Goal: Information Seeking & Learning: Learn about a topic

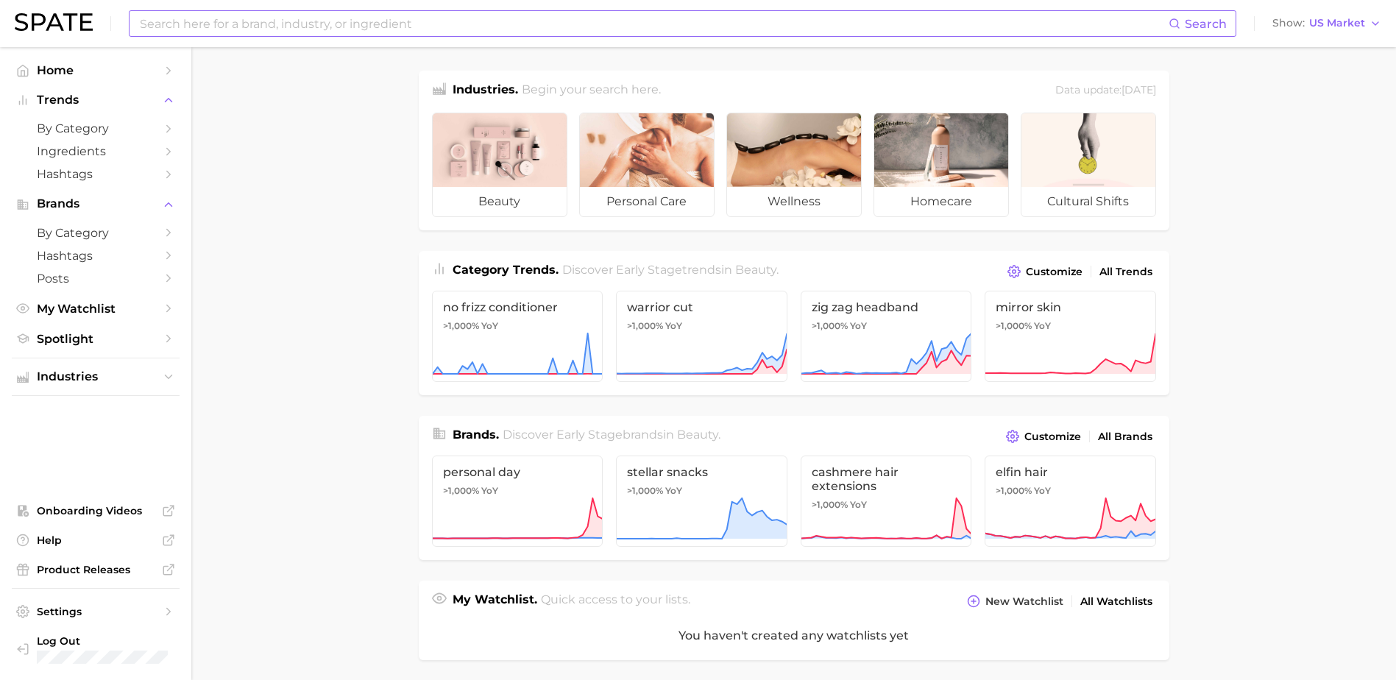
click at [391, 18] on input at bounding box center [653, 23] width 1030 height 25
type input "coffee"
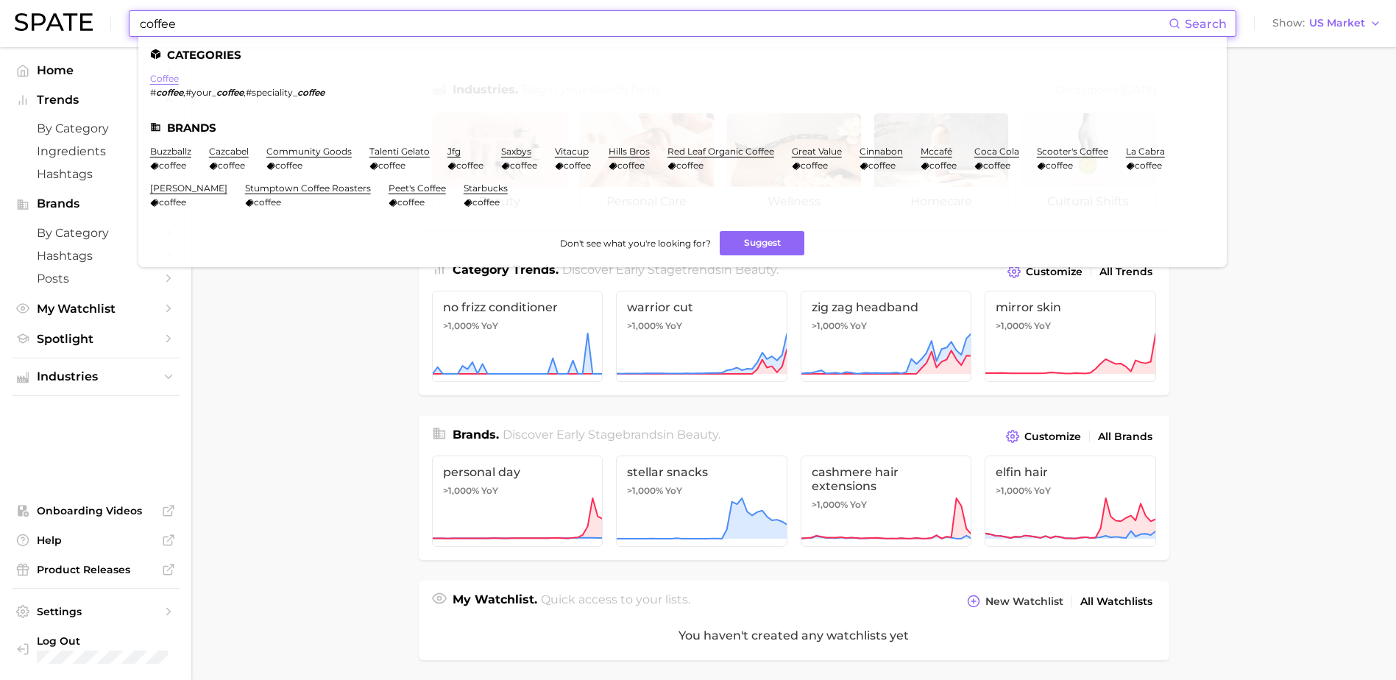
click at [172, 80] on link "coffee" at bounding box center [164, 78] width 29 height 11
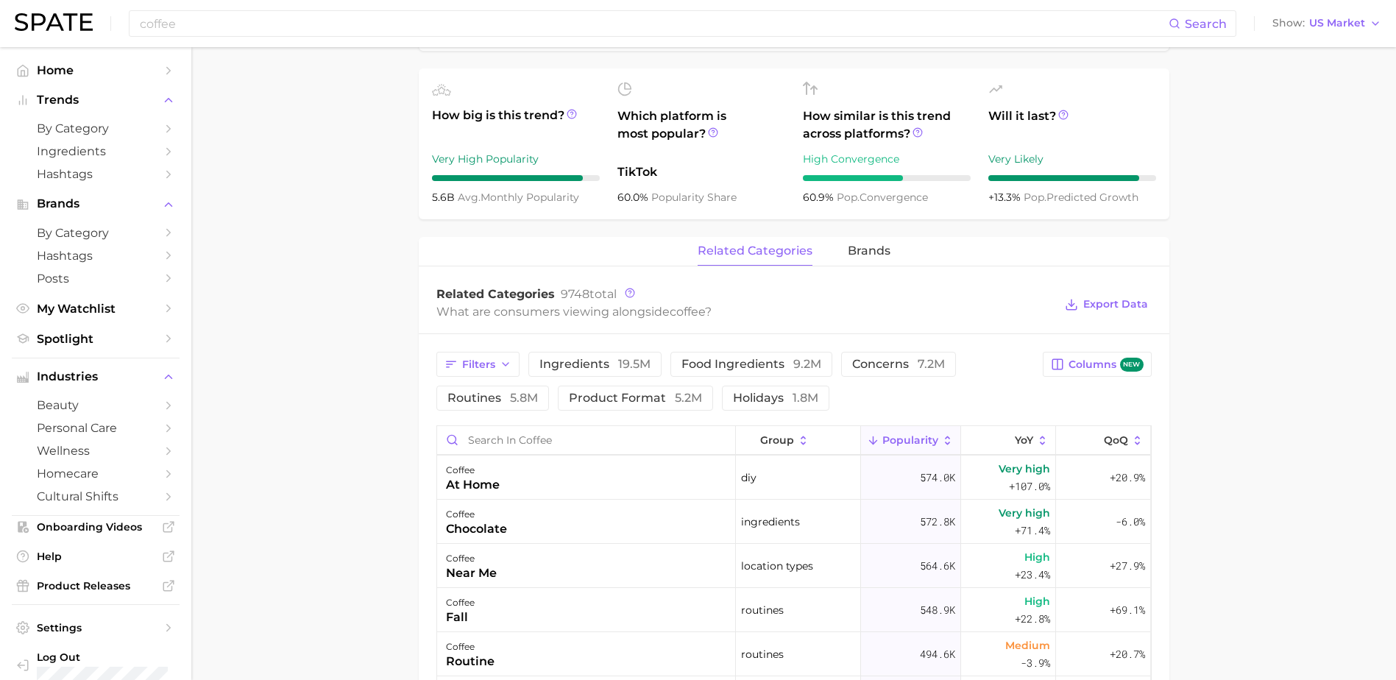
scroll to position [525, 0]
click at [573, 357] on span "ingredients 19.5m" at bounding box center [594, 363] width 111 height 12
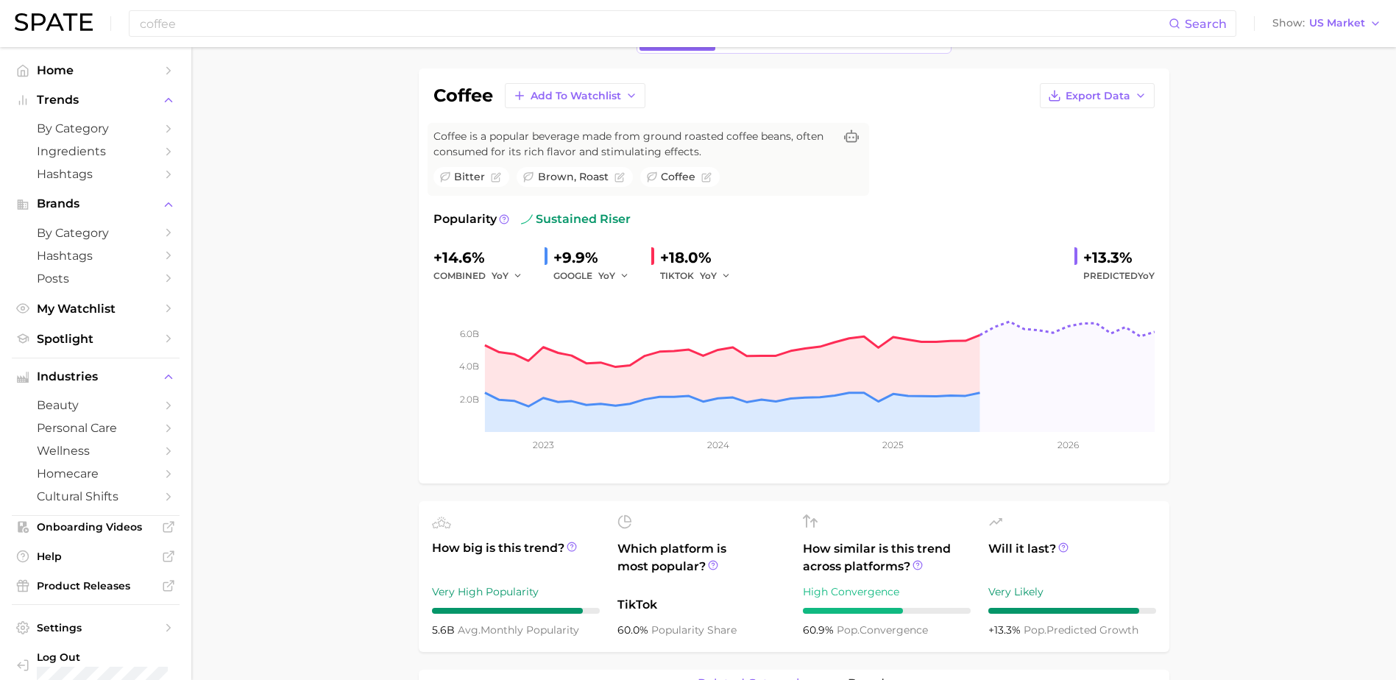
scroll to position [0, 0]
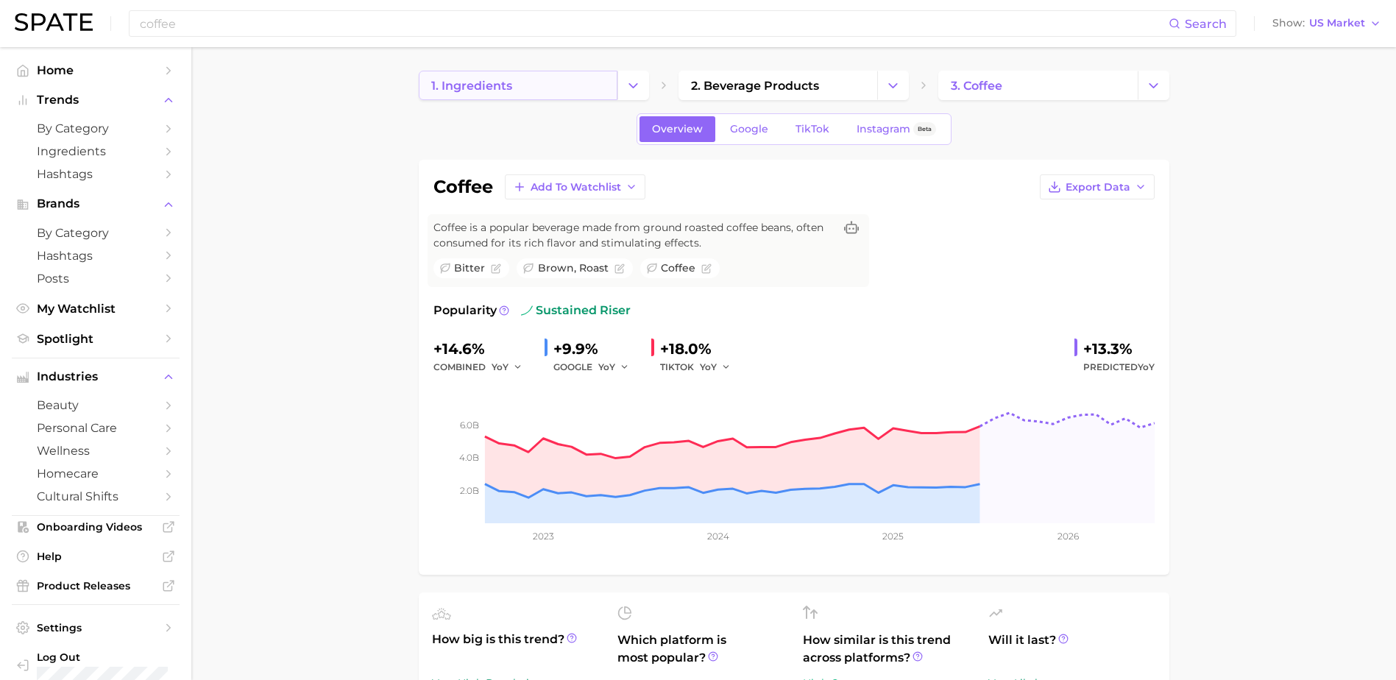
click at [514, 74] on link "1. ingredients" at bounding box center [518, 85] width 199 height 29
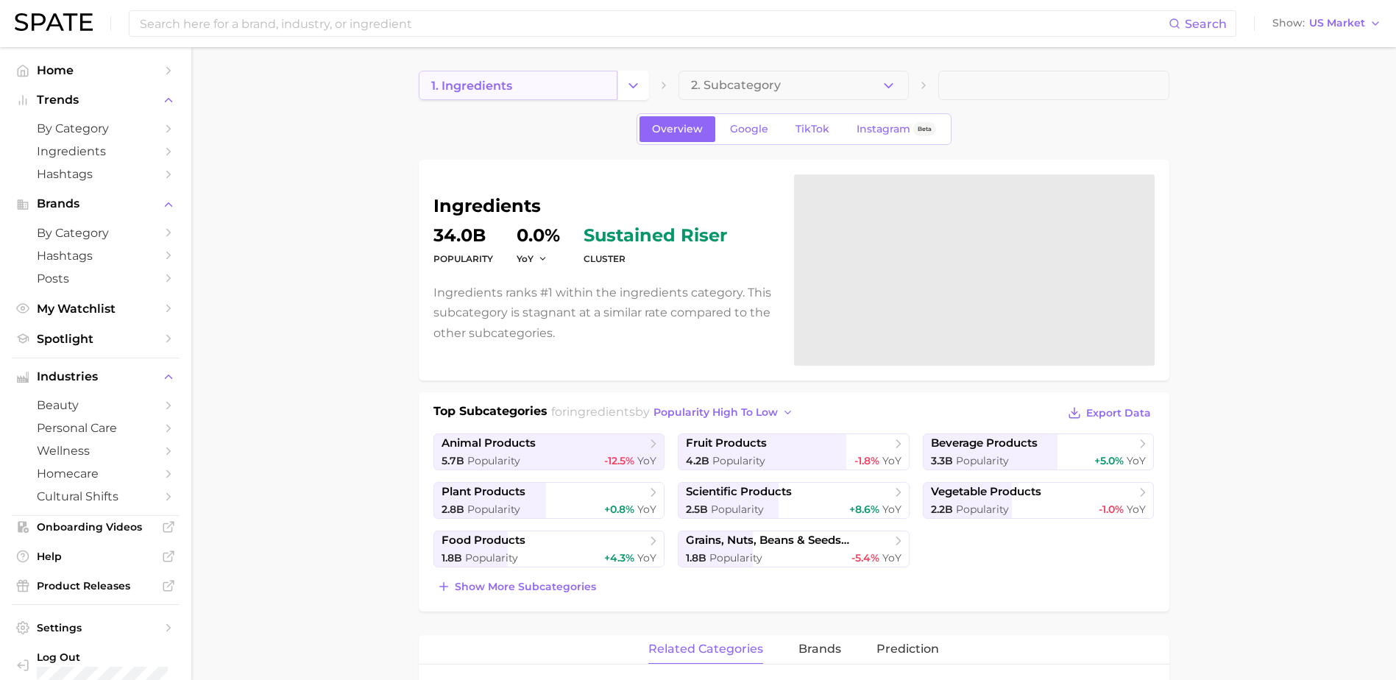
click at [521, 93] on link "1. ingredients" at bounding box center [518, 85] width 199 height 29
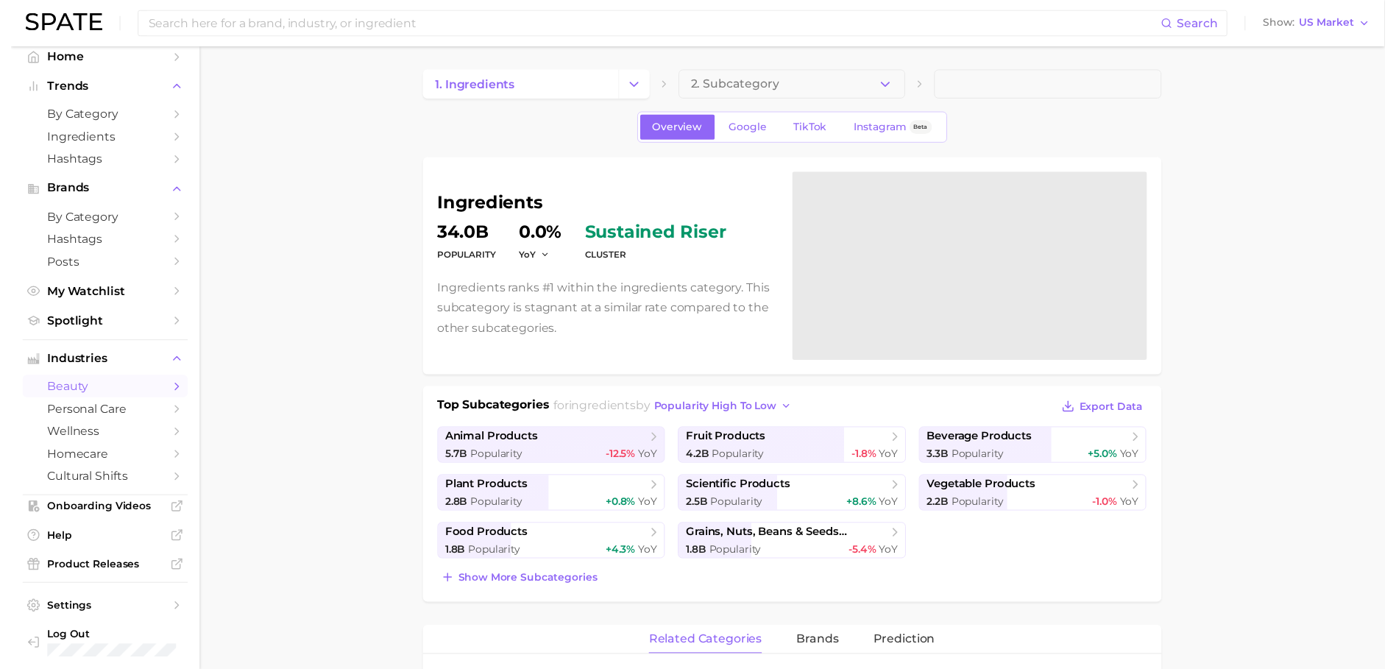
scroll to position [16, 0]
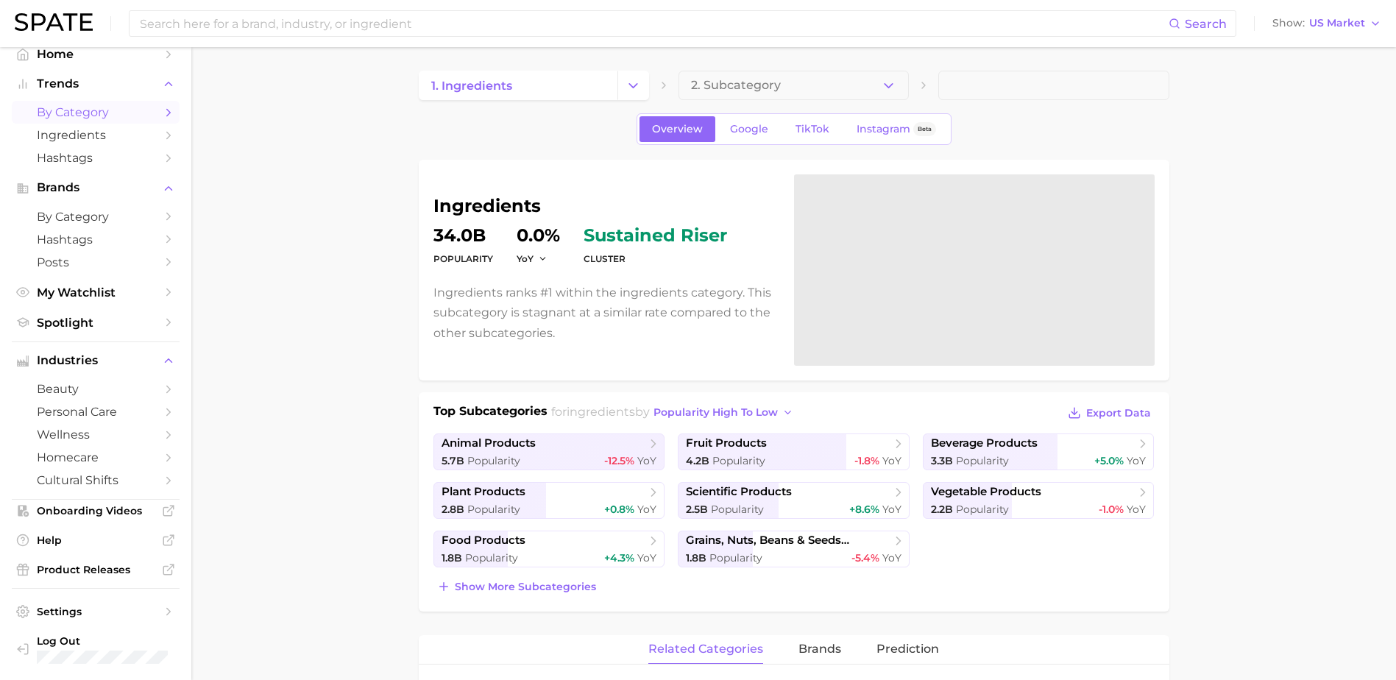
click at [68, 107] on span "by Category" at bounding box center [96, 112] width 118 height 14
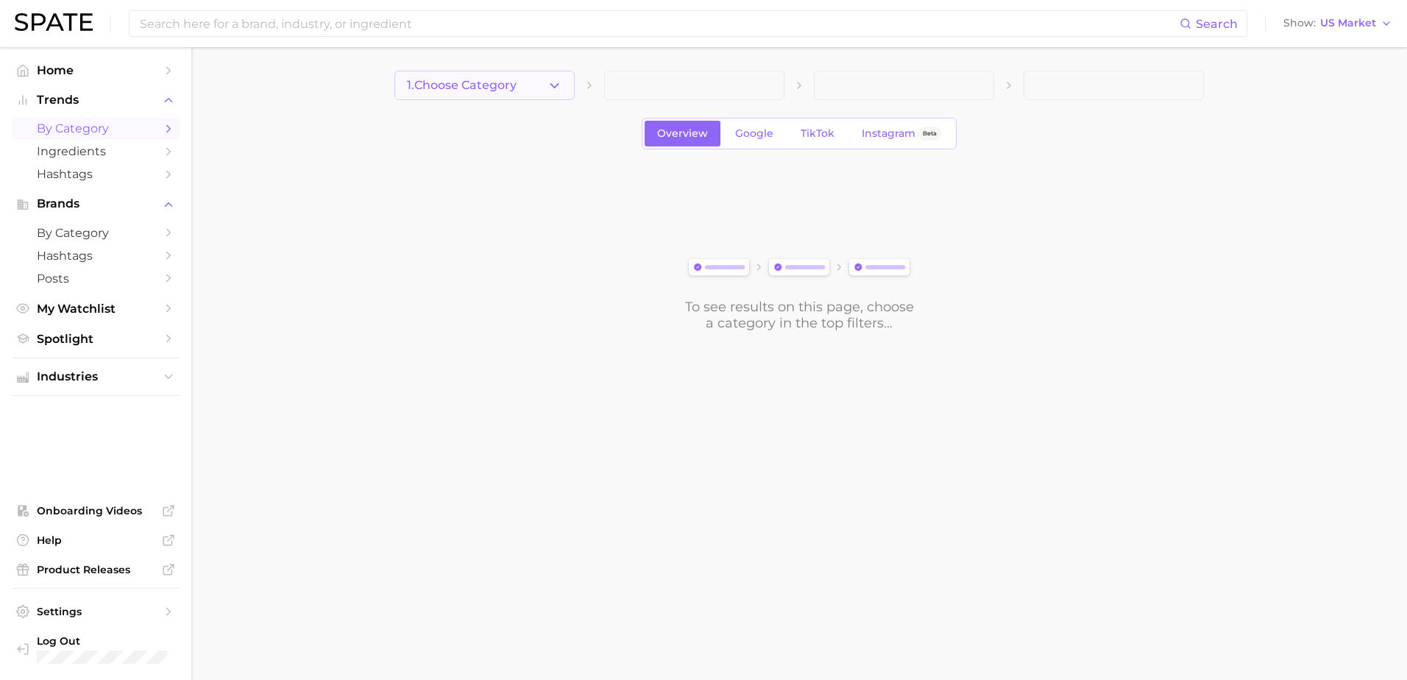
click at [527, 89] on button "1. Choose Category" at bounding box center [484, 85] width 180 height 29
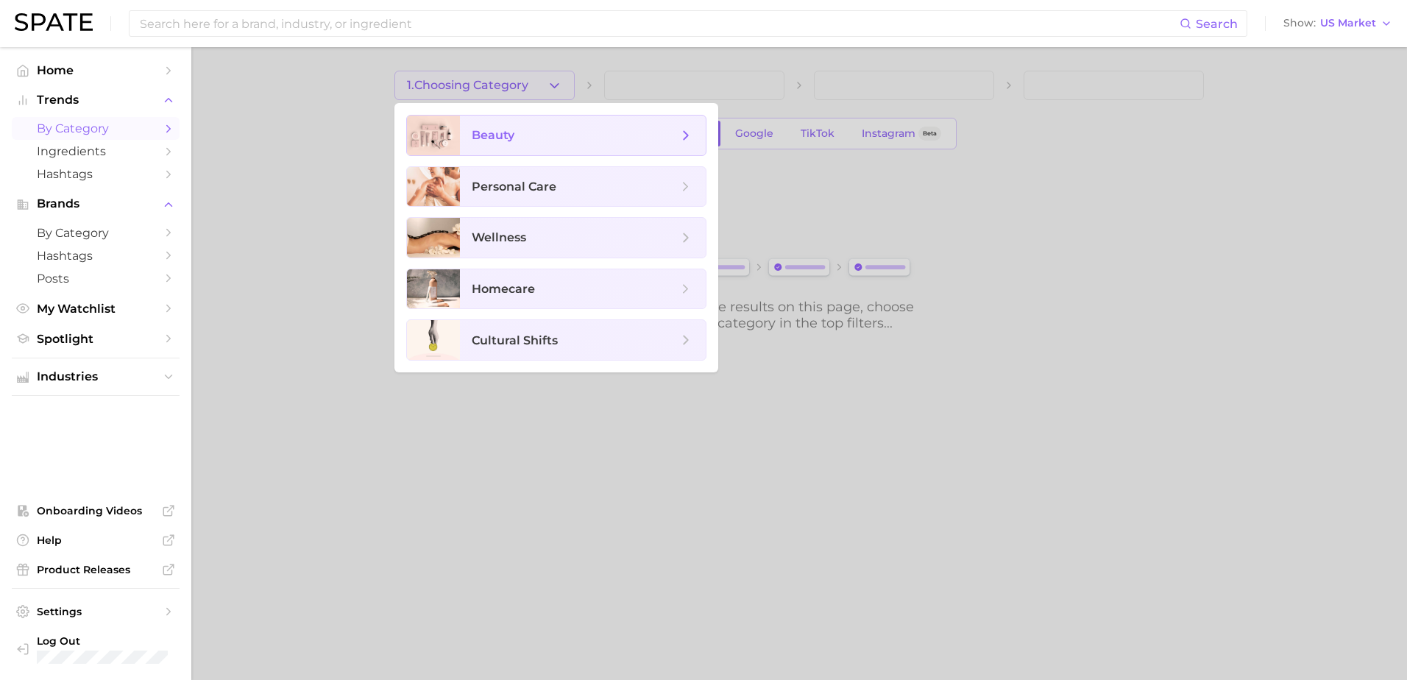
click at [519, 141] on span "beauty" at bounding box center [575, 135] width 206 height 16
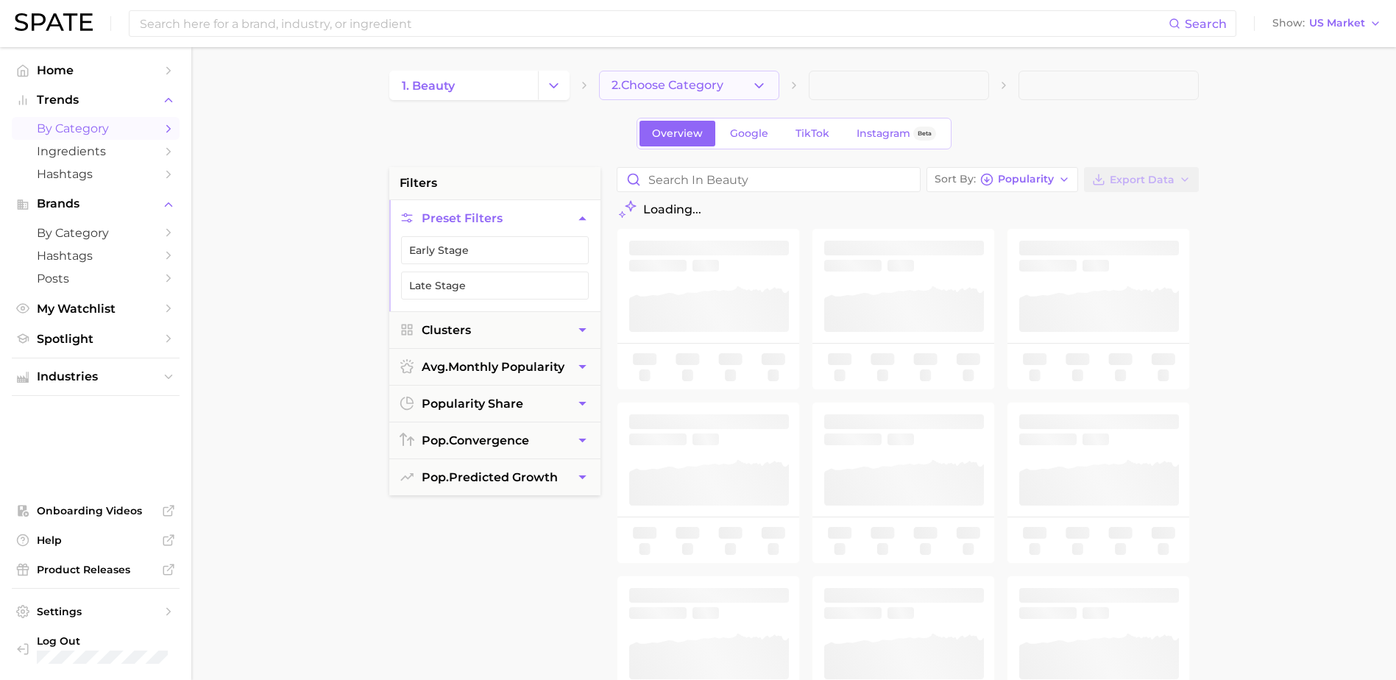
click at [654, 79] on span "2. Choose Category" at bounding box center [667, 85] width 112 height 13
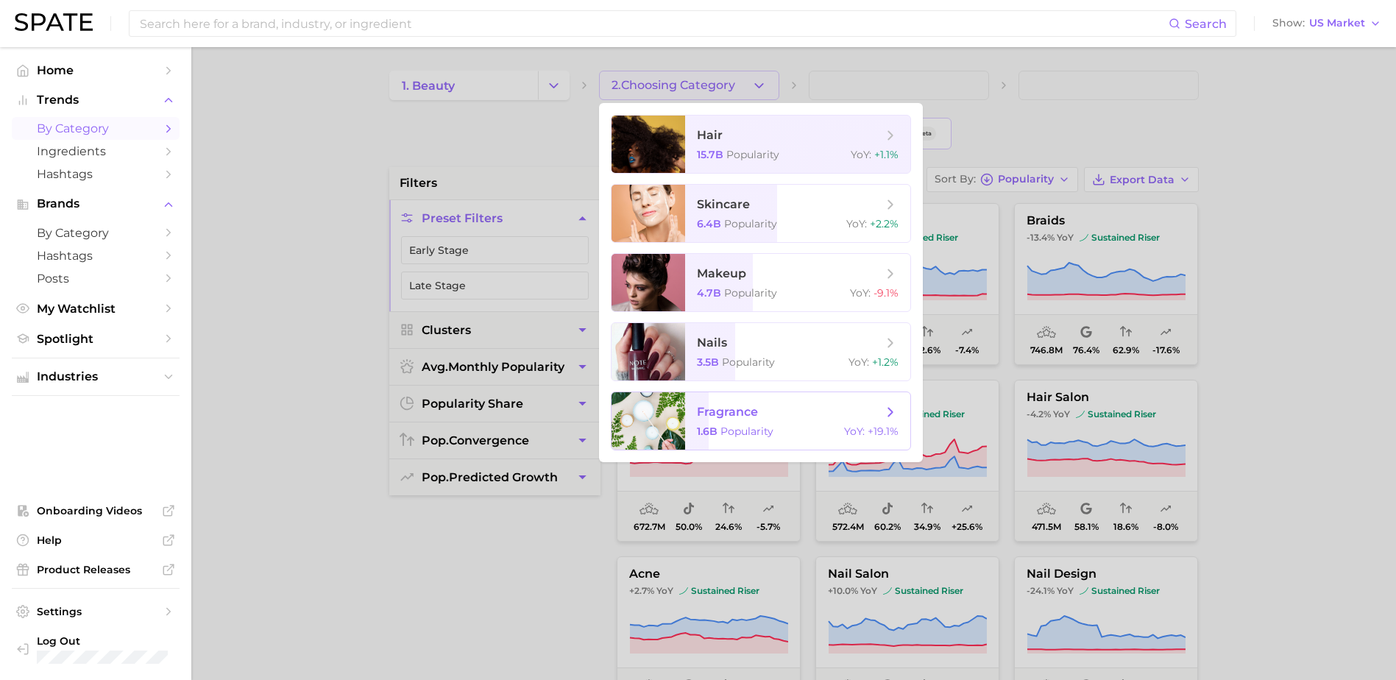
click at [736, 439] on span "fragrance 1.6b Popularity YoY : +19.1%" at bounding box center [797, 420] width 225 height 57
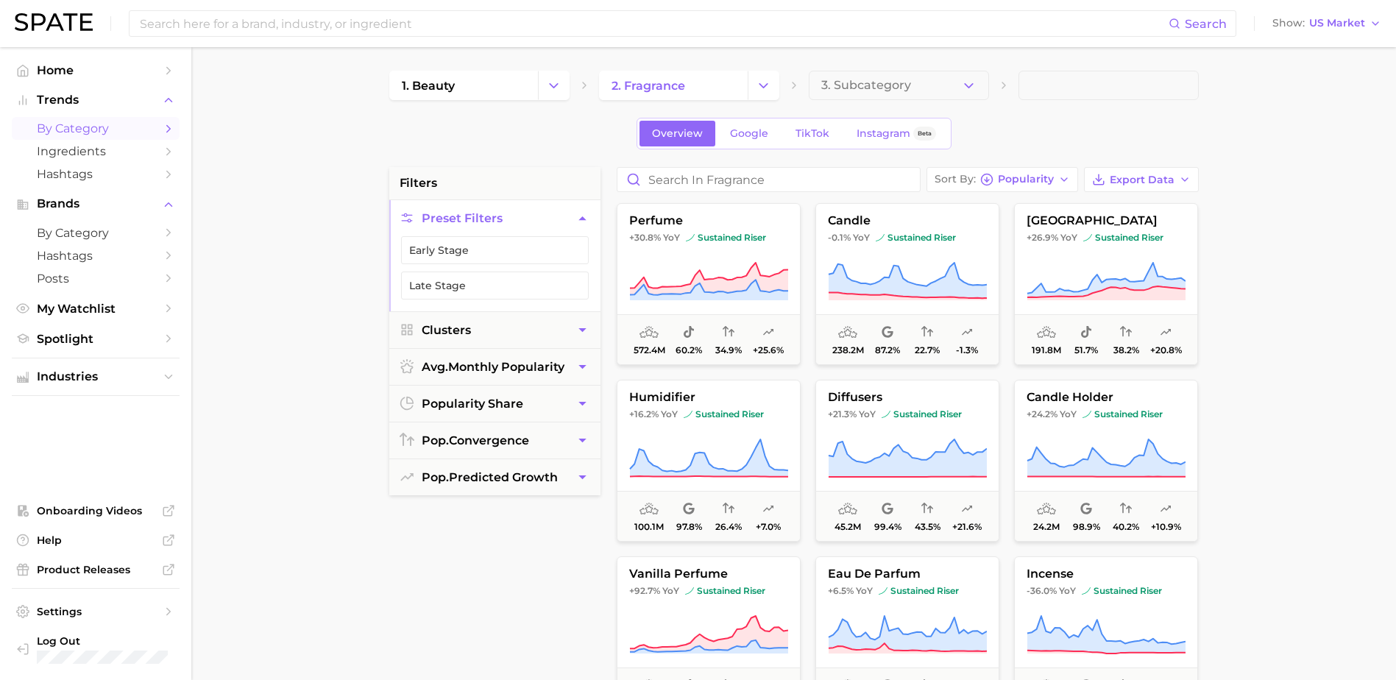
click at [1335, 302] on main "1. beauty 2. fragrance 3. Subcategory Overview Google TikTok Instagram Beta fil…" at bounding box center [793, 605] width 1204 height 1116
click at [1337, 271] on main "1. beauty 2. fragrance 3. Subcategory Overview Google TikTok Instagram Beta fil…" at bounding box center [793, 605] width 1204 height 1116
click at [891, 74] on button "3. Subcategory" at bounding box center [898, 85] width 180 height 29
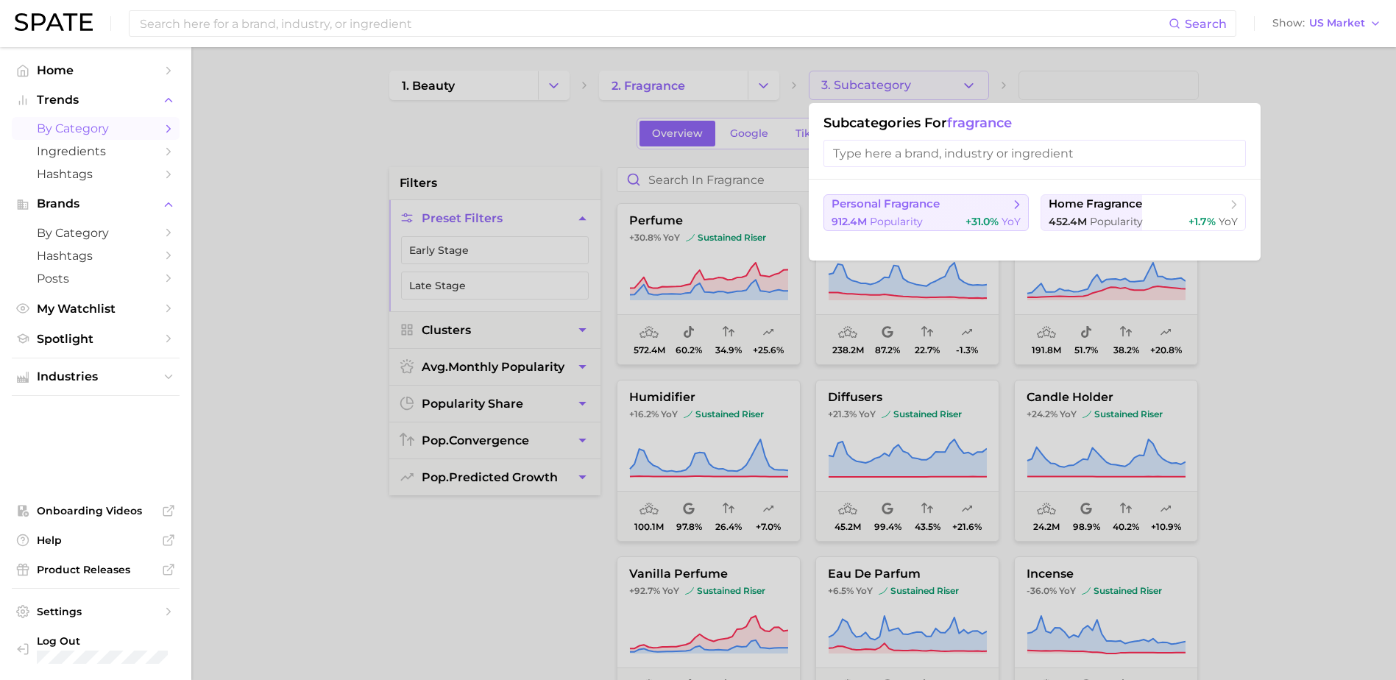
click at [866, 205] on span "personal fragrance" at bounding box center [885, 204] width 108 height 14
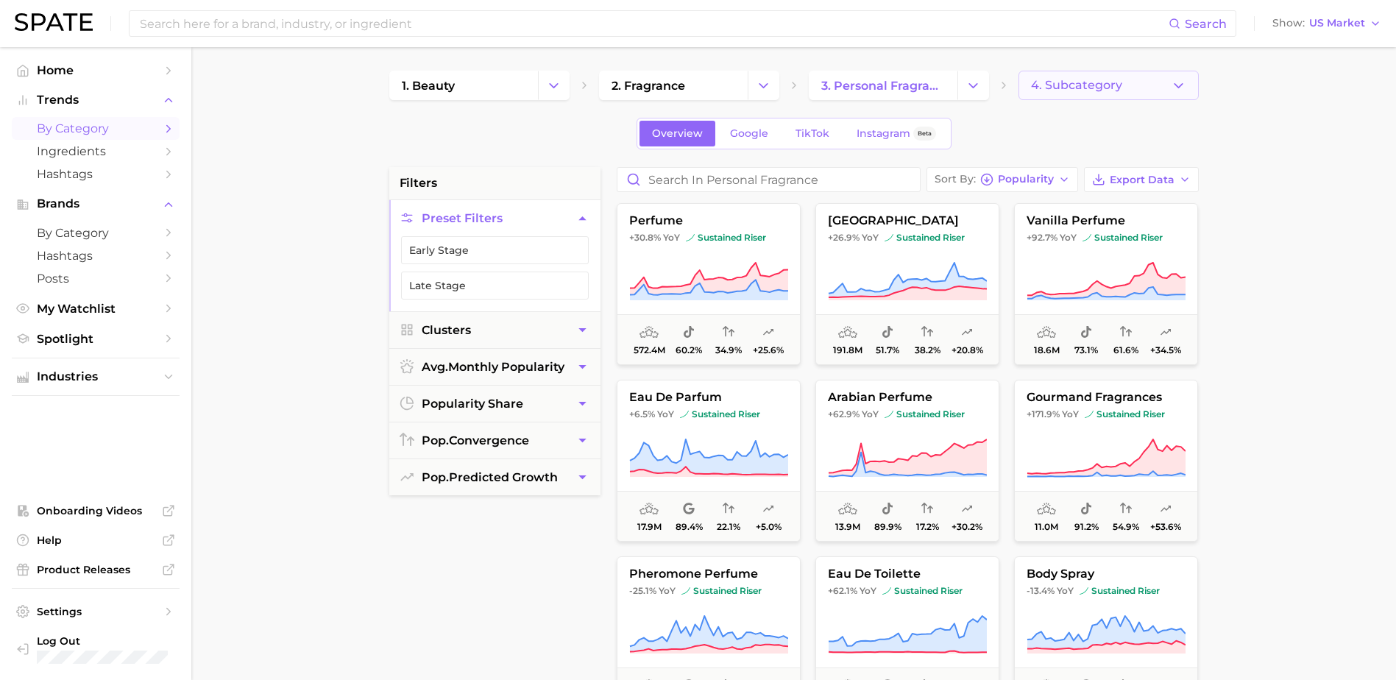
click at [1087, 77] on button "4. Subcategory" at bounding box center [1108, 85] width 180 height 29
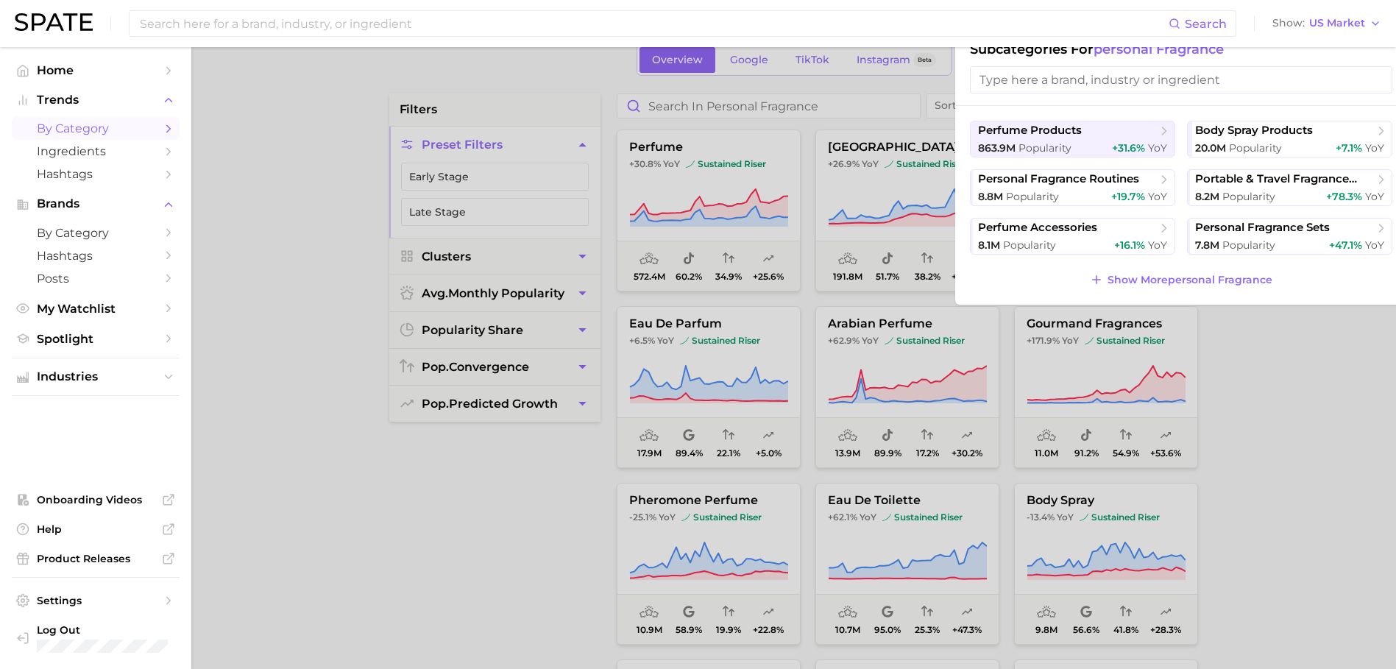
click at [1270, 388] on div at bounding box center [698, 334] width 1396 height 669
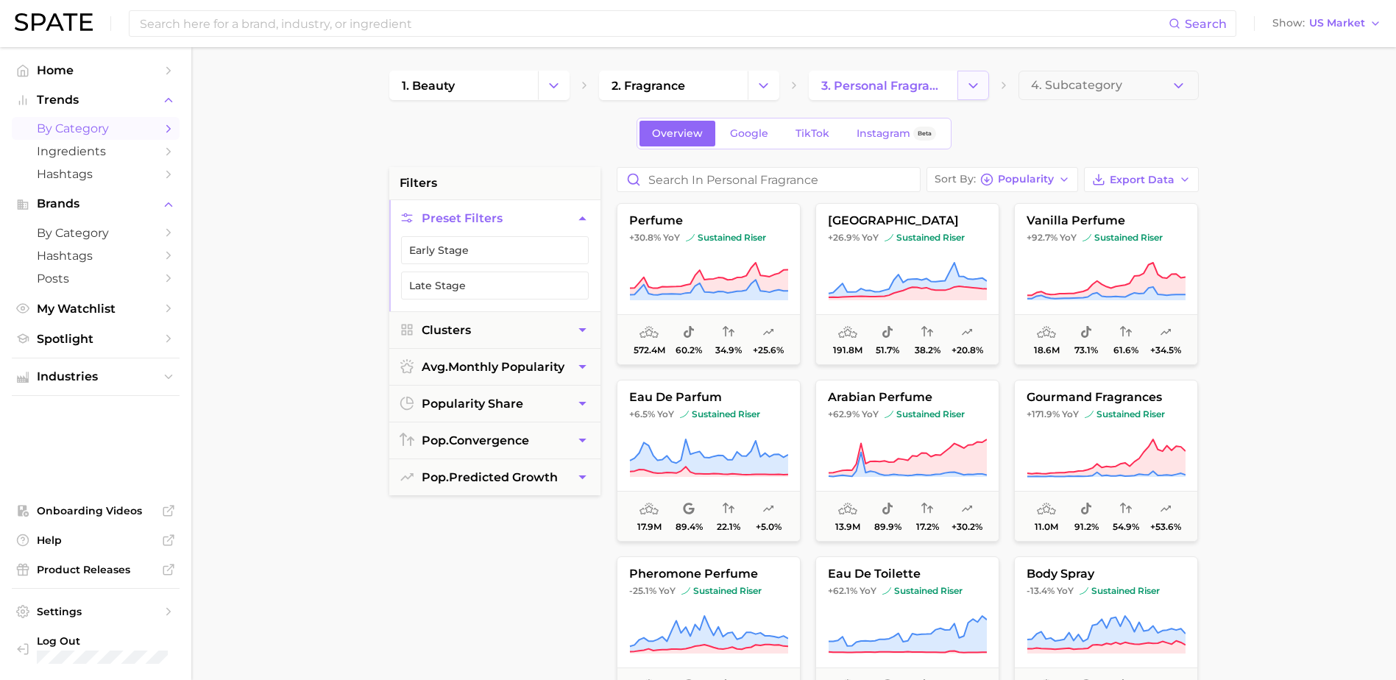
click at [972, 82] on icon "Change Category" at bounding box center [972, 85] width 15 height 15
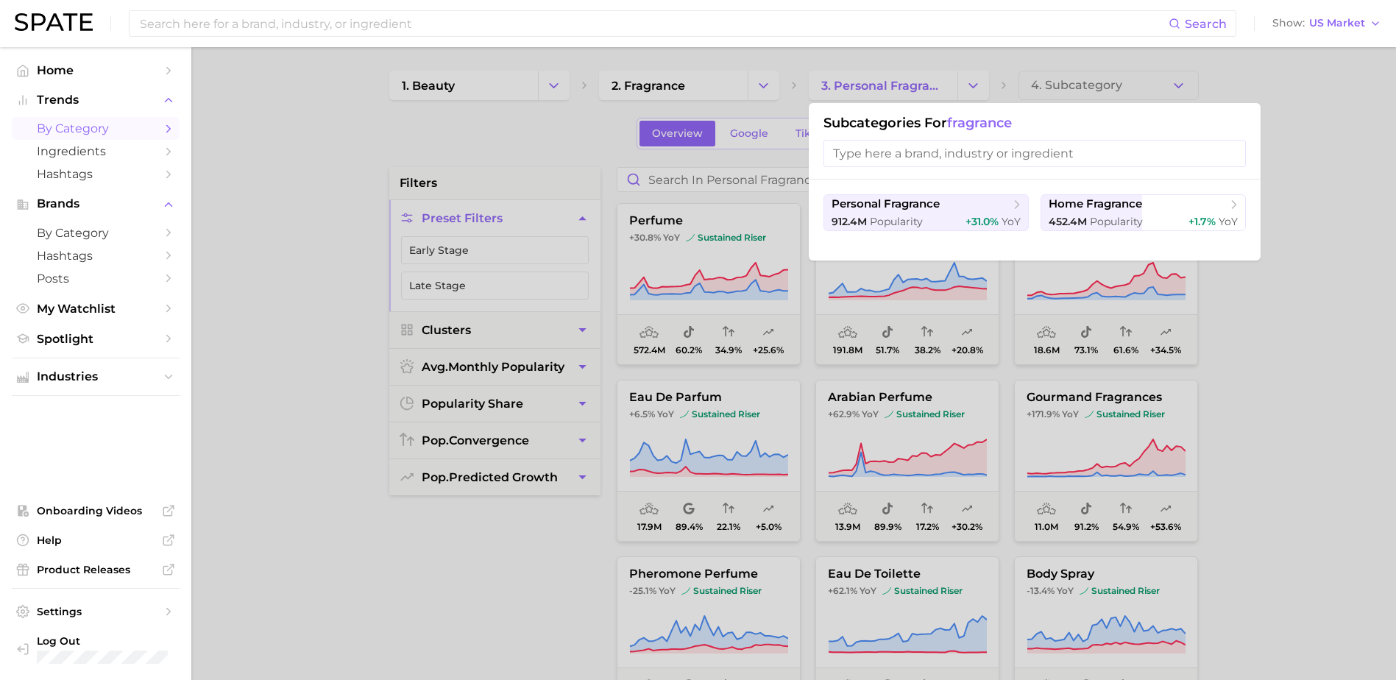
click at [1302, 310] on div at bounding box center [698, 340] width 1396 height 680
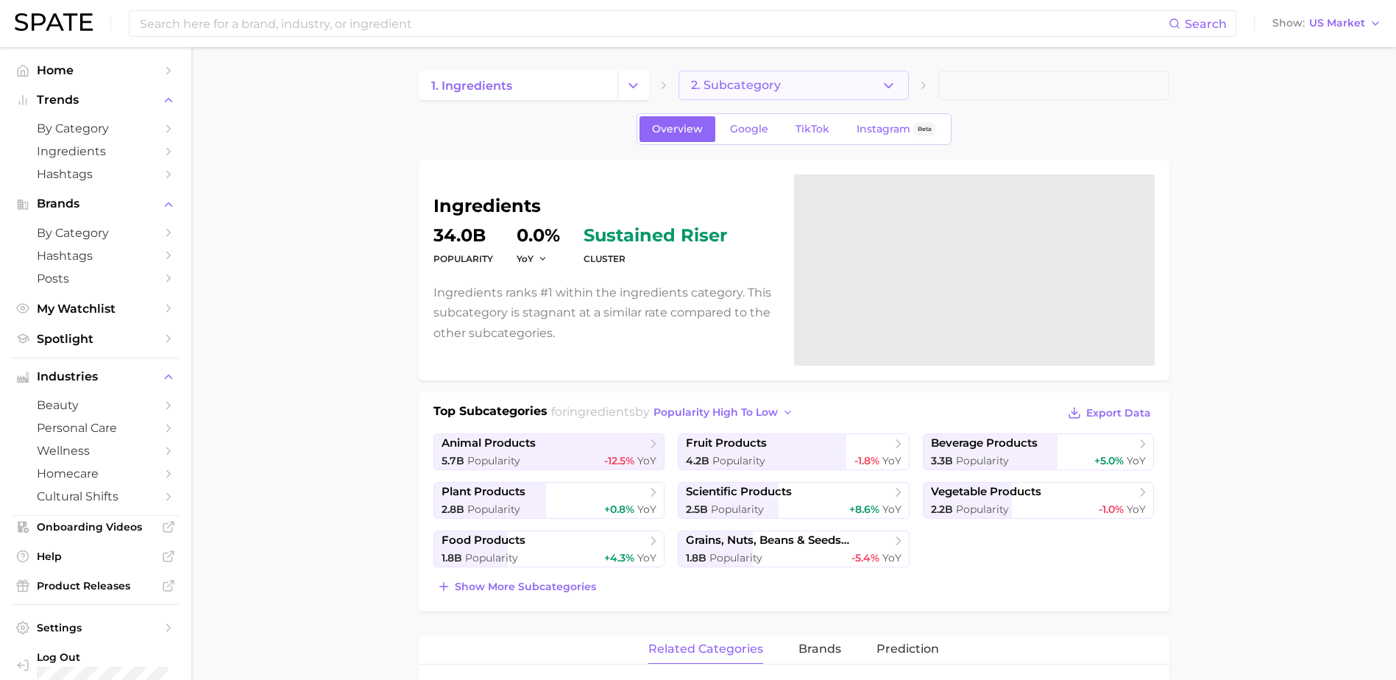
click at [723, 85] on span "2. Subcategory" at bounding box center [736, 85] width 90 height 13
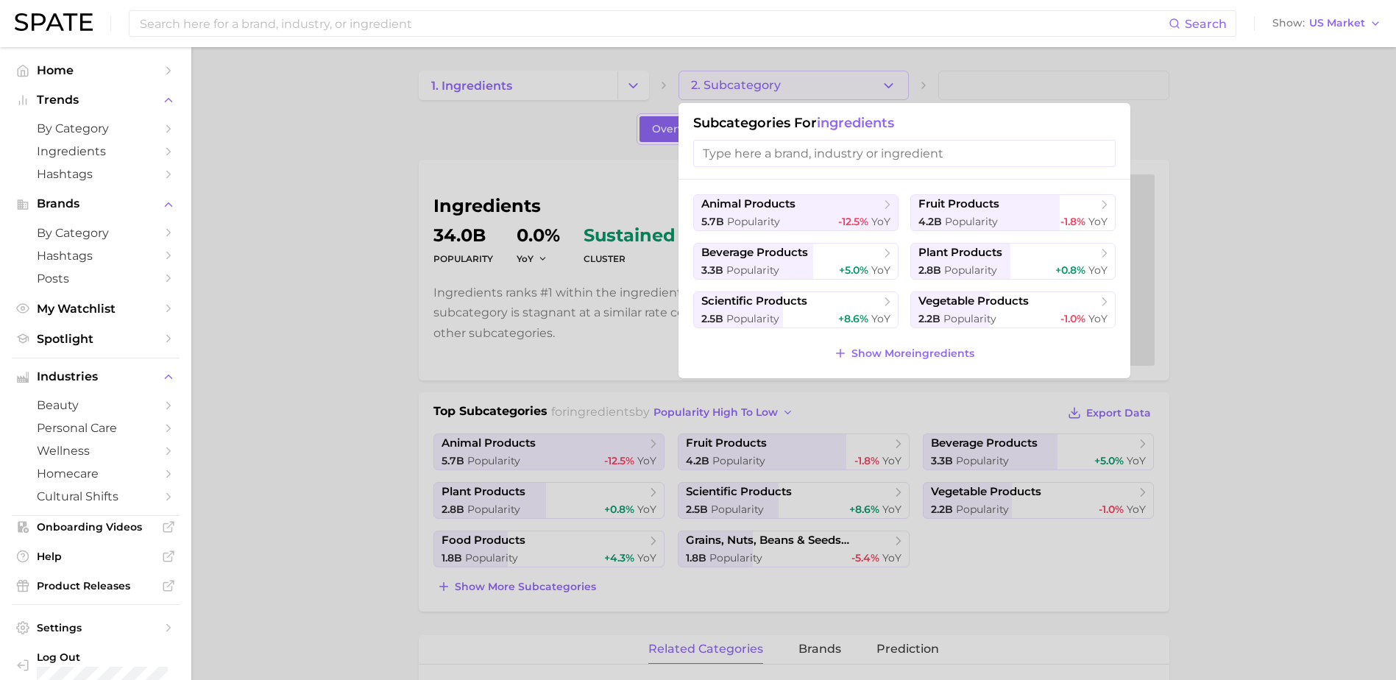
click at [215, 197] on div at bounding box center [698, 340] width 1396 height 680
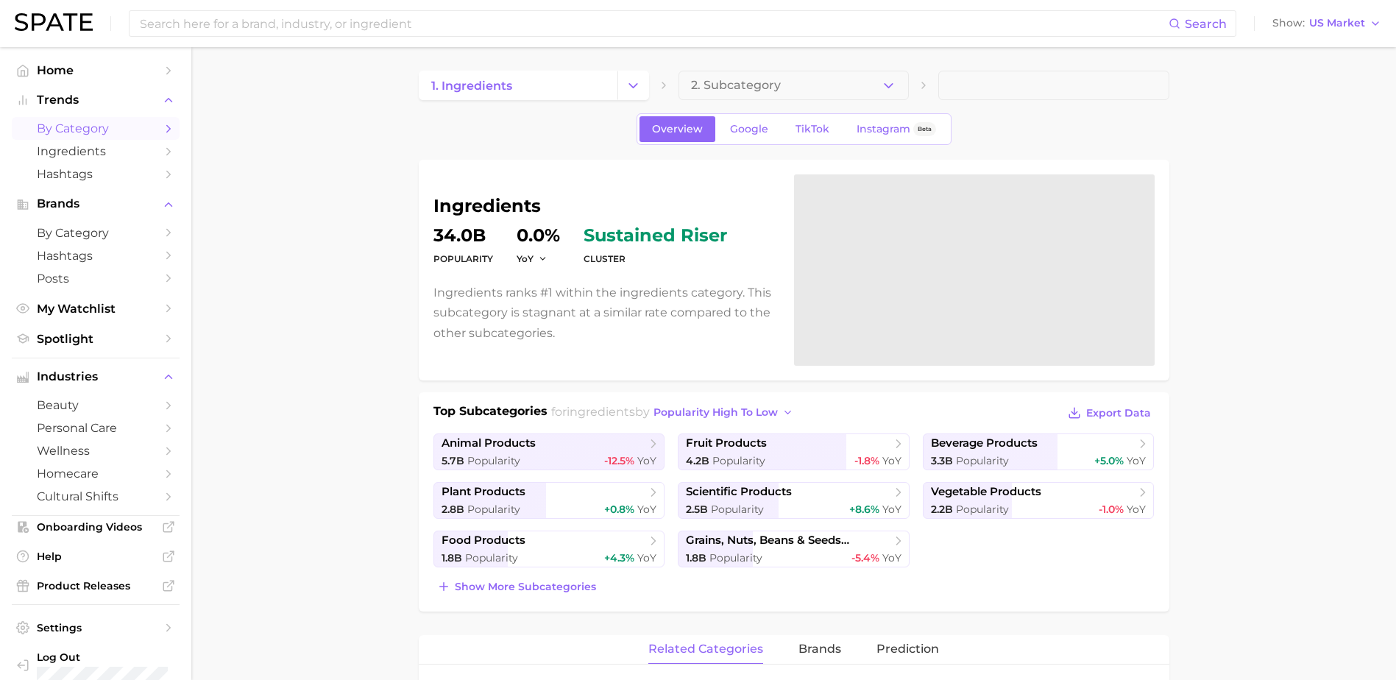
click at [93, 132] on span "by Category" at bounding box center [96, 128] width 118 height 14
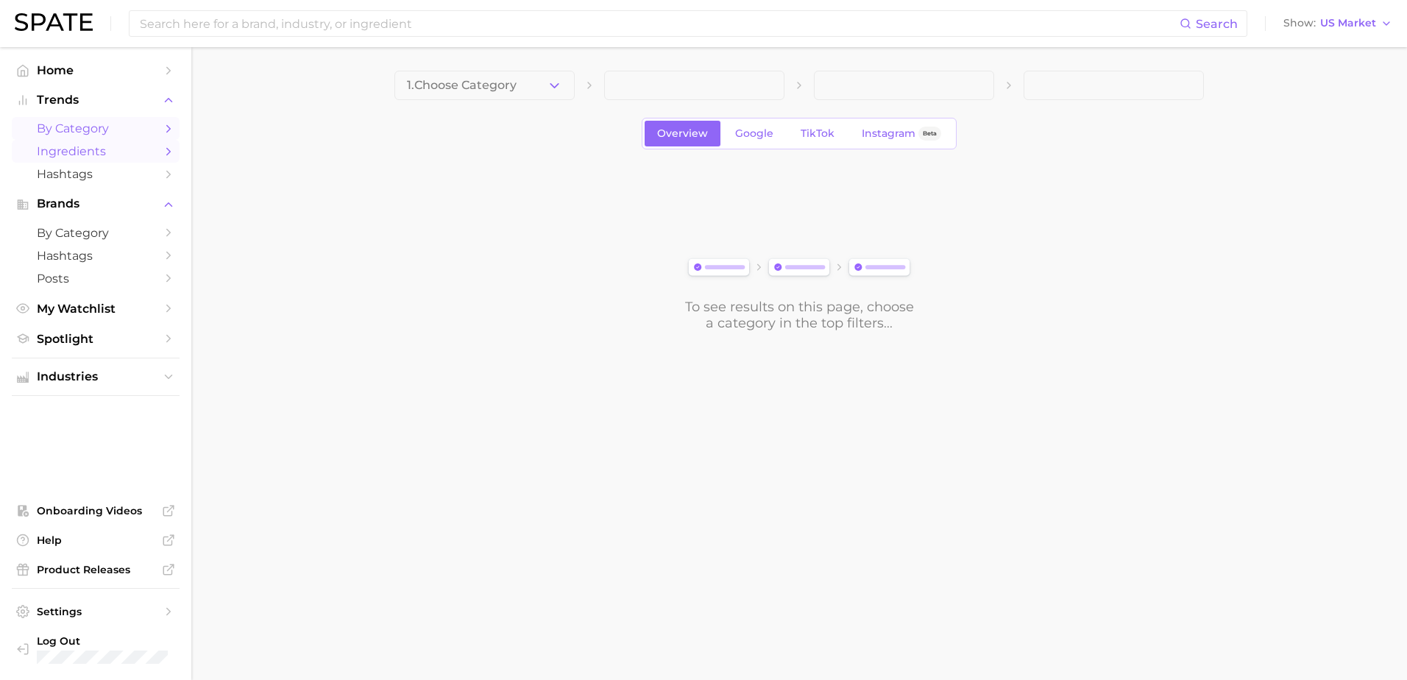
click at [102, 148] on span "Ingredients" at bounding box center [96, 151] width 118 height 14
click at [504, 82] on span "1. Choose Category" at bounding box center [462, 85] width 110 height 13
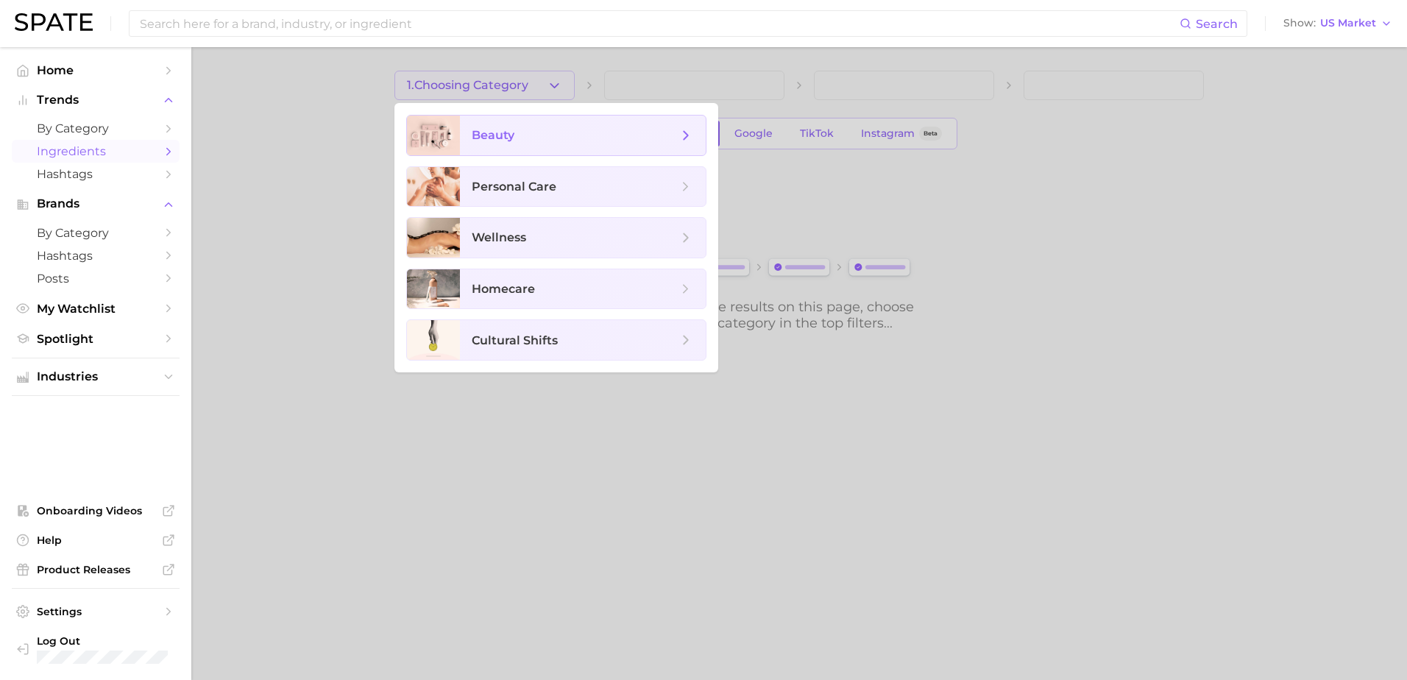
click at [508, 143] on span "beauty" at bounding box center [575, 135] width 206 height 16
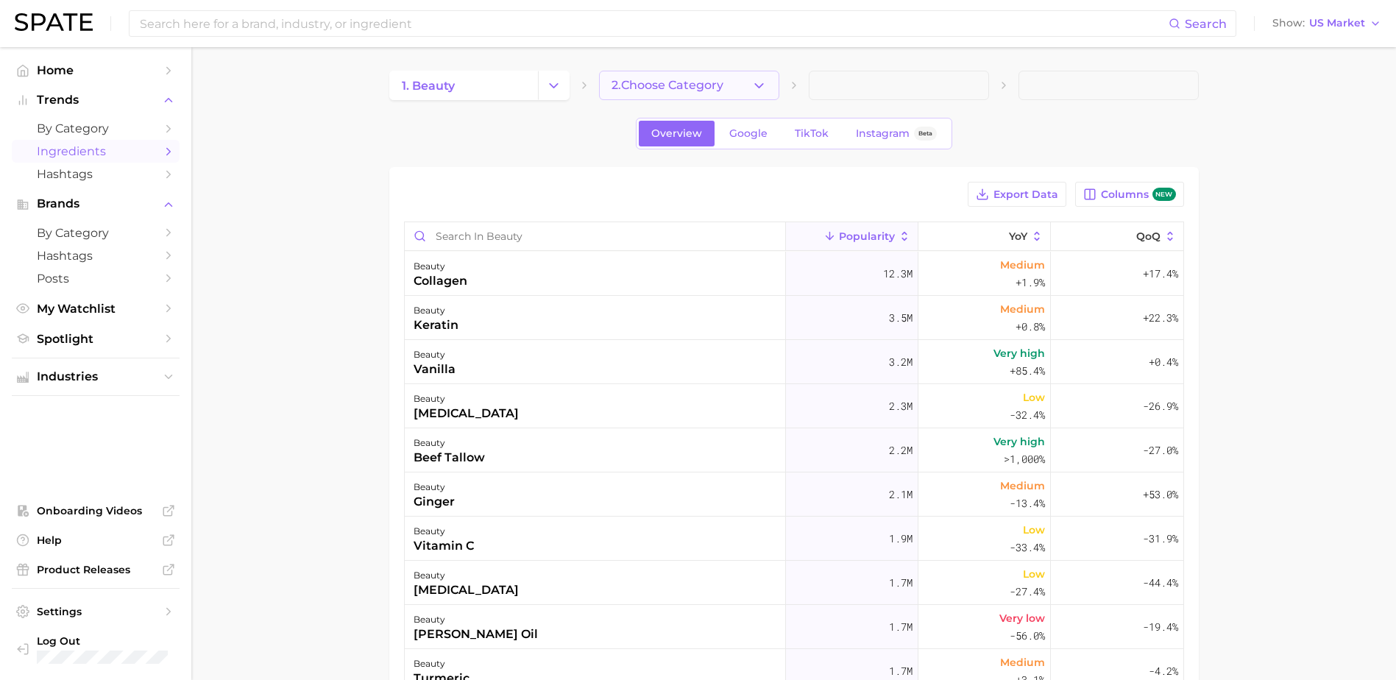
click at [683, 81] on span "2. Choose Category" at bounding box center [667, 85] width 112 height 13
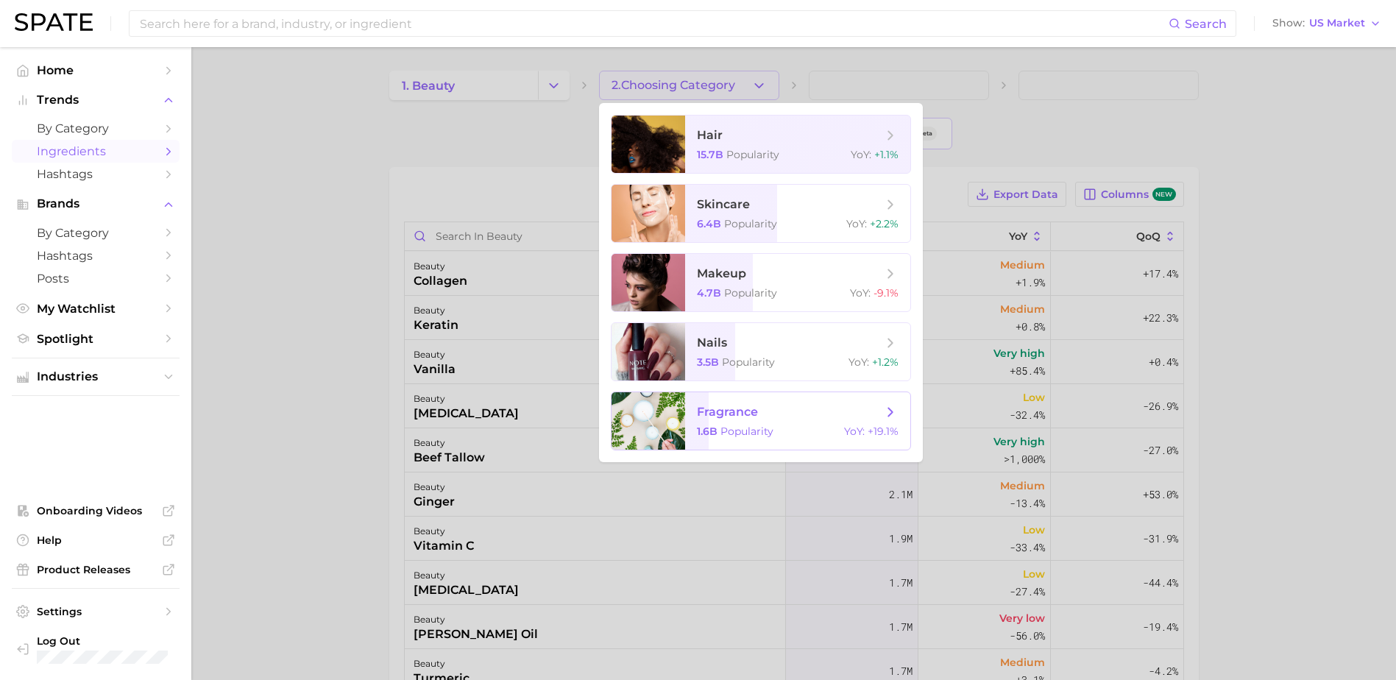
click at [727, 430] on span "Popularity" at bounding box center [746, 430] width 53 height 13
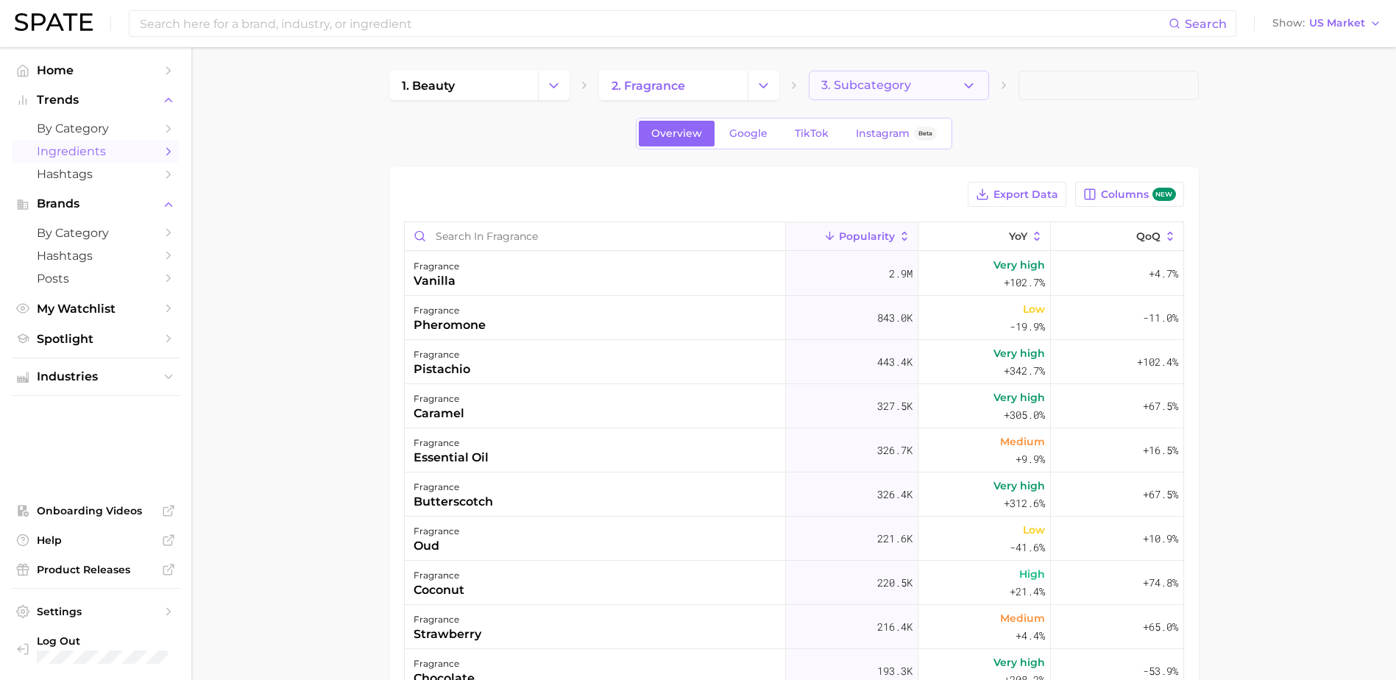
click at [919, 94] on button "3. Subcategory" at bounding box center [898, 85] width 180 height 29
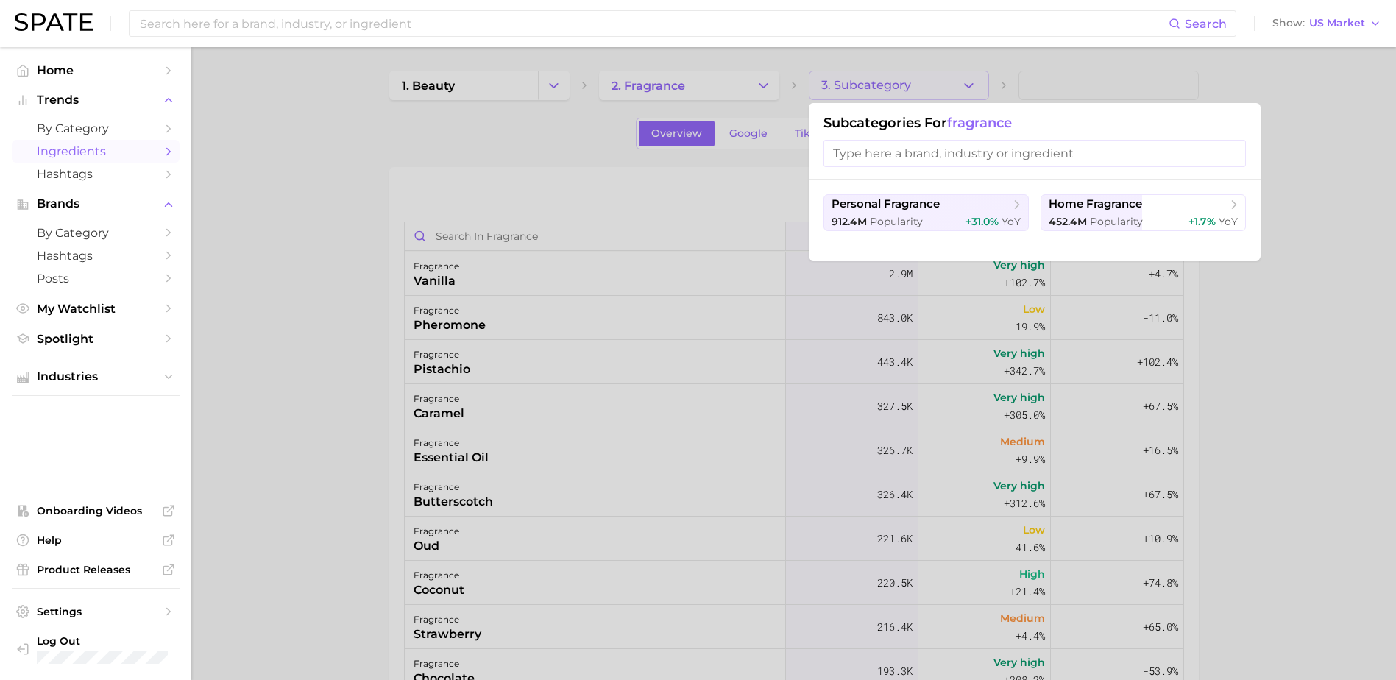
click at [279, 176] on div at bounding box center [698, 340] width 1396 height 680
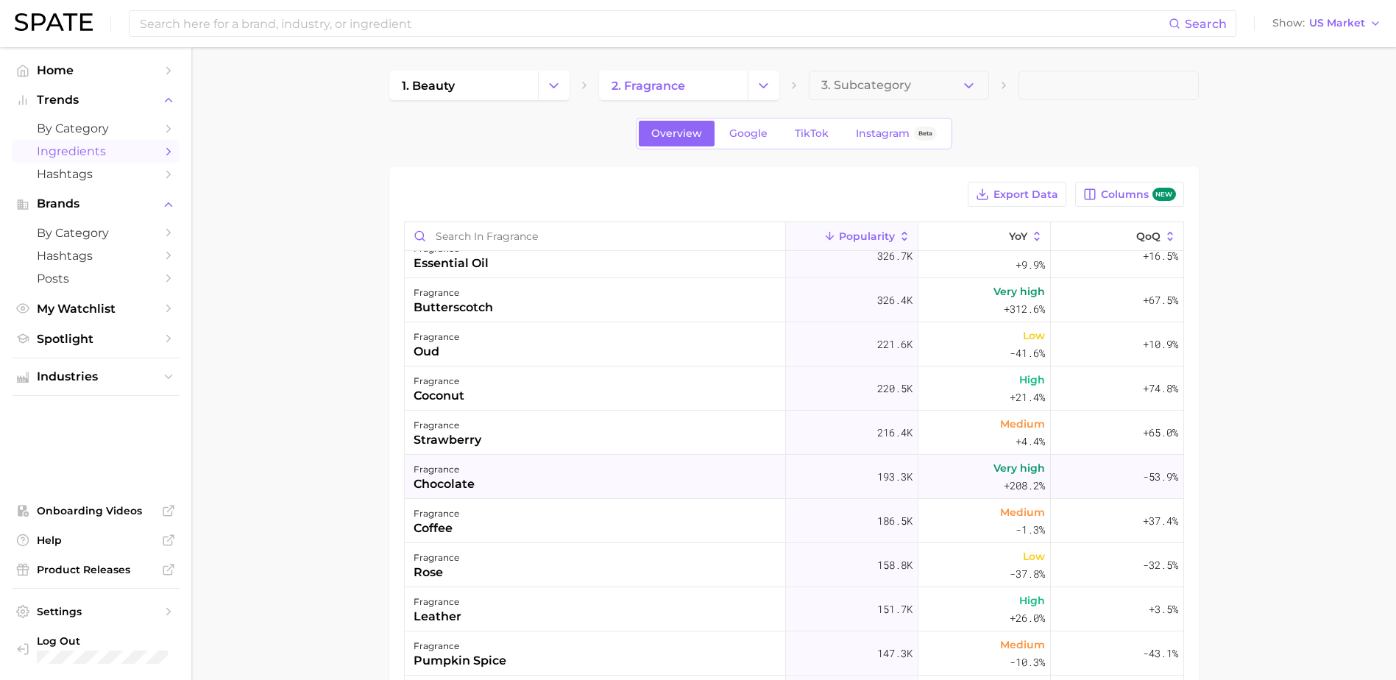
scroll to position [221, 0]
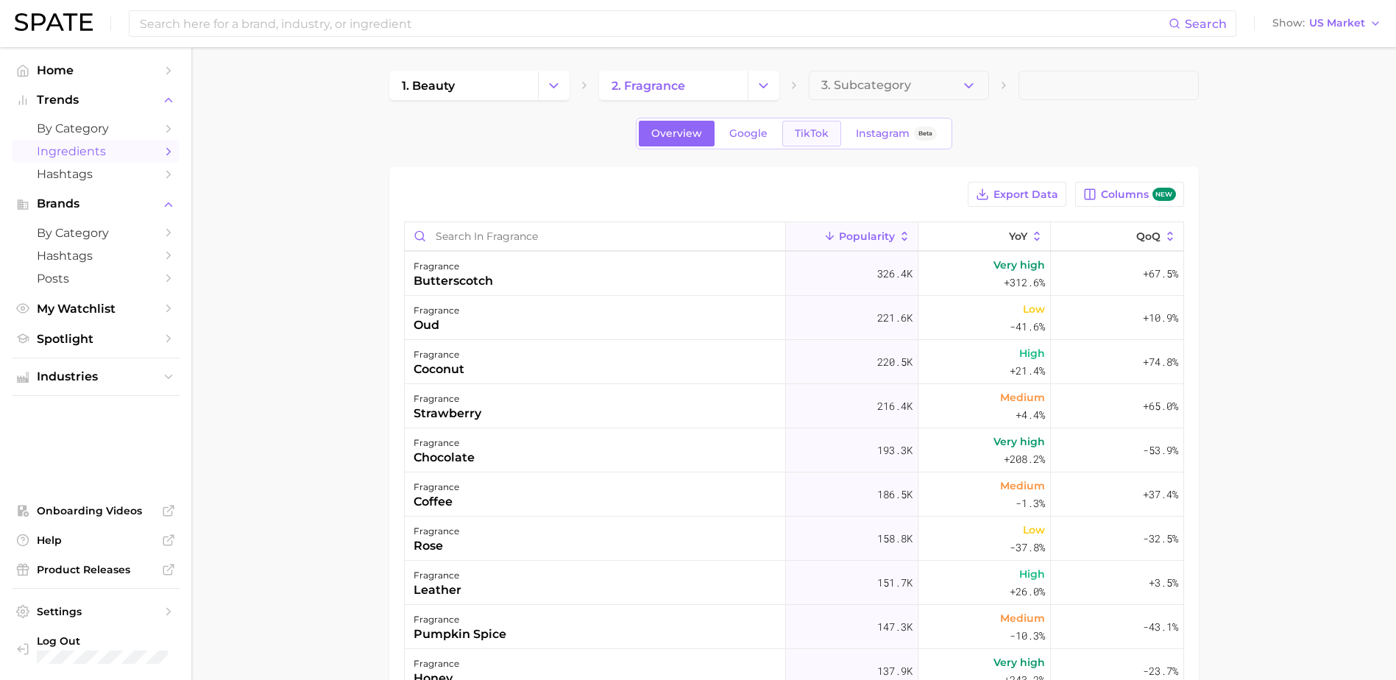
click at [796, 133] on span "TikTok" at bounding box center [812, 133] width 34 height 13
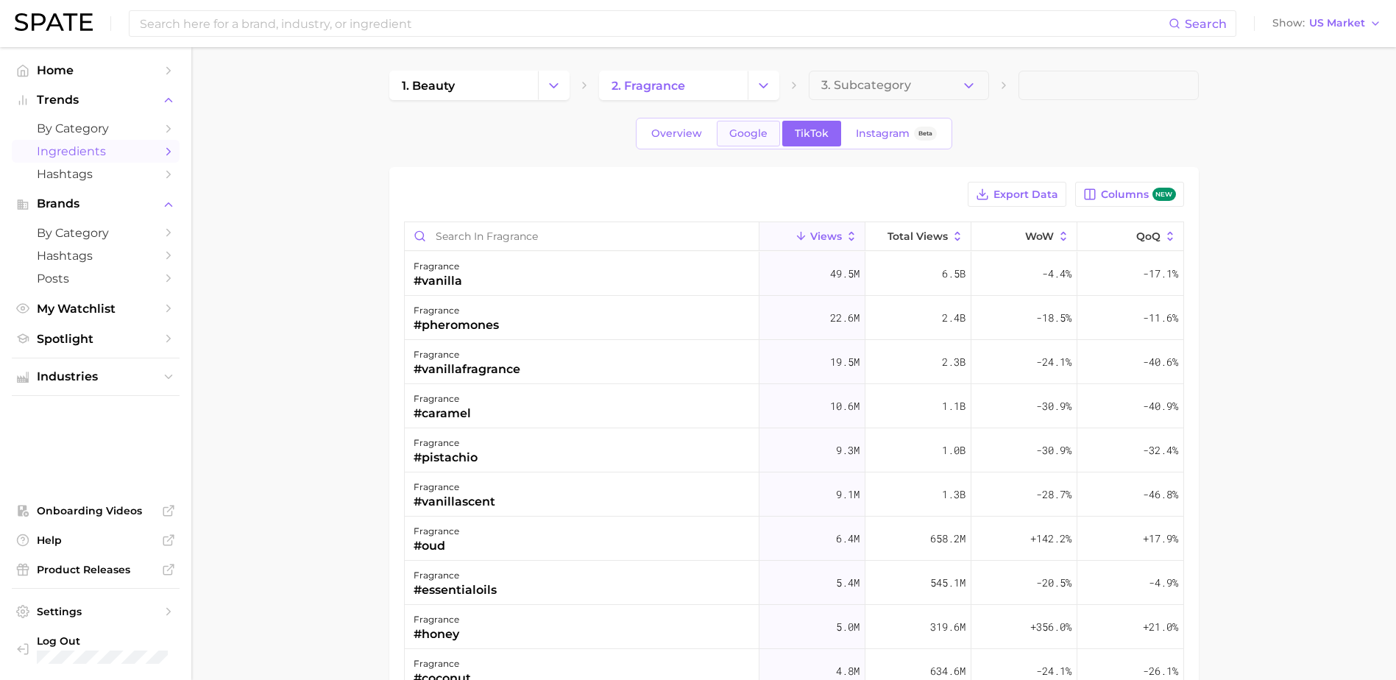
click at [745, 135] on span "Google" at bounding box center [748, 133] width 38 height 13
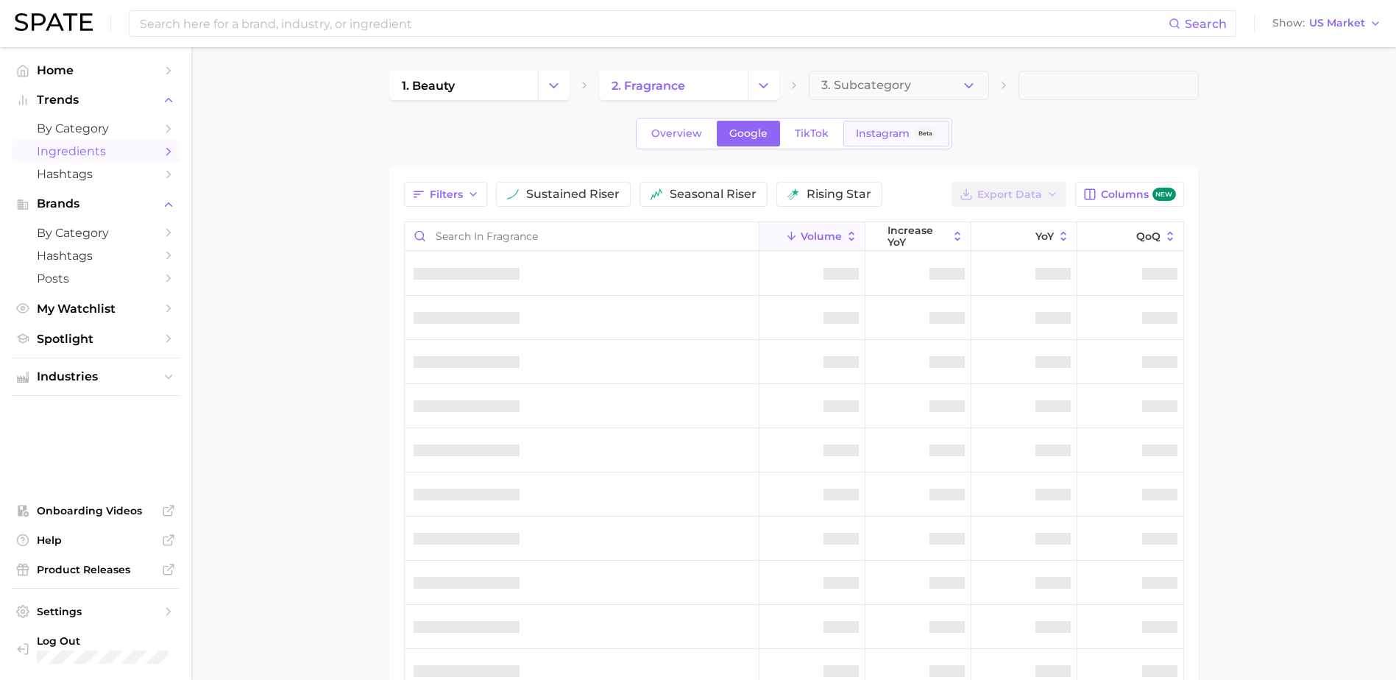
click at [868, 129] on span "Instagram" at bounding box center [883, 133] width 54 height 13
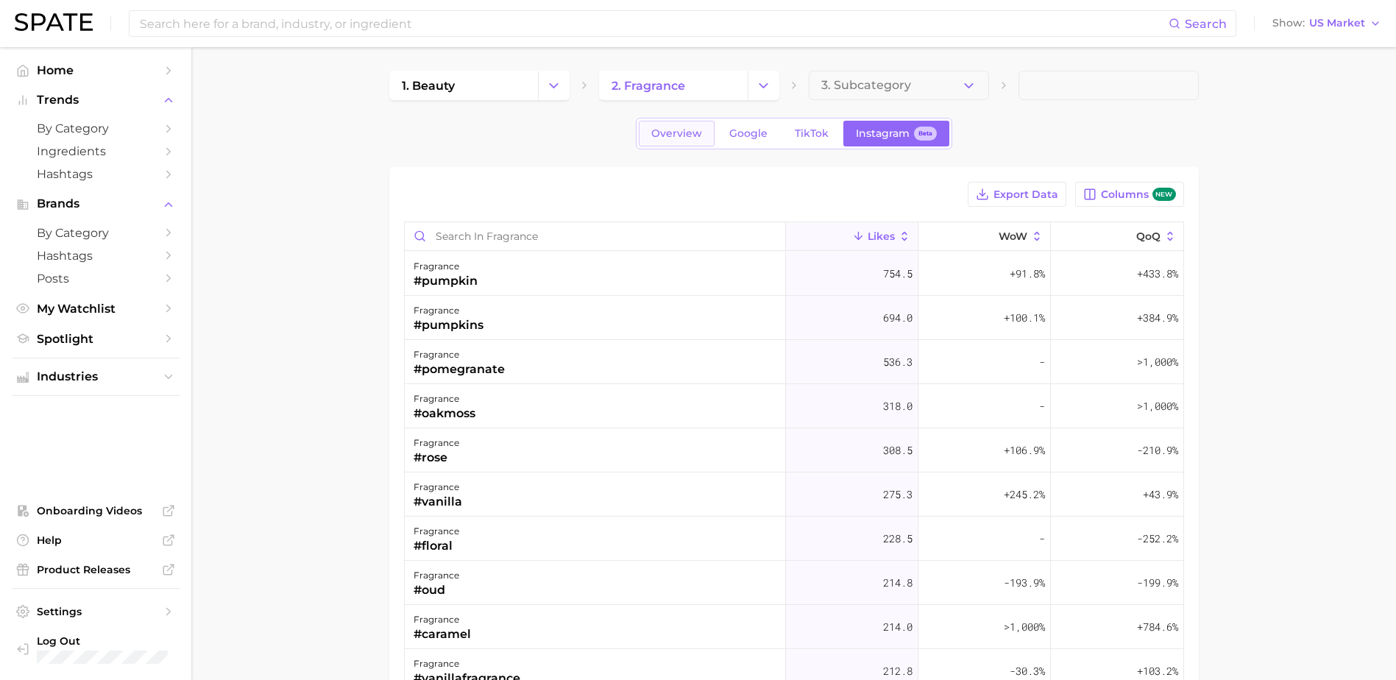
click at [694, 128] on span "Overview" at bounding box center [676, 133] width 51 height 13
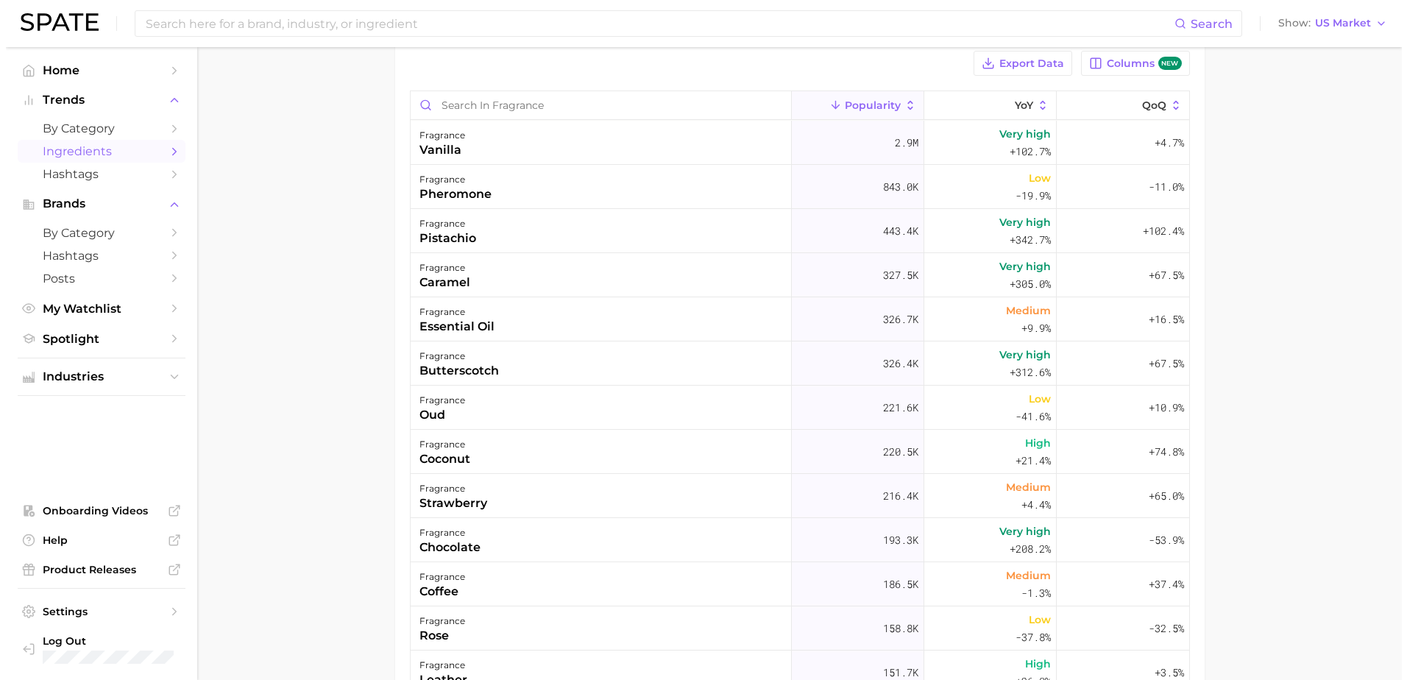
scroll to position [147, 0]
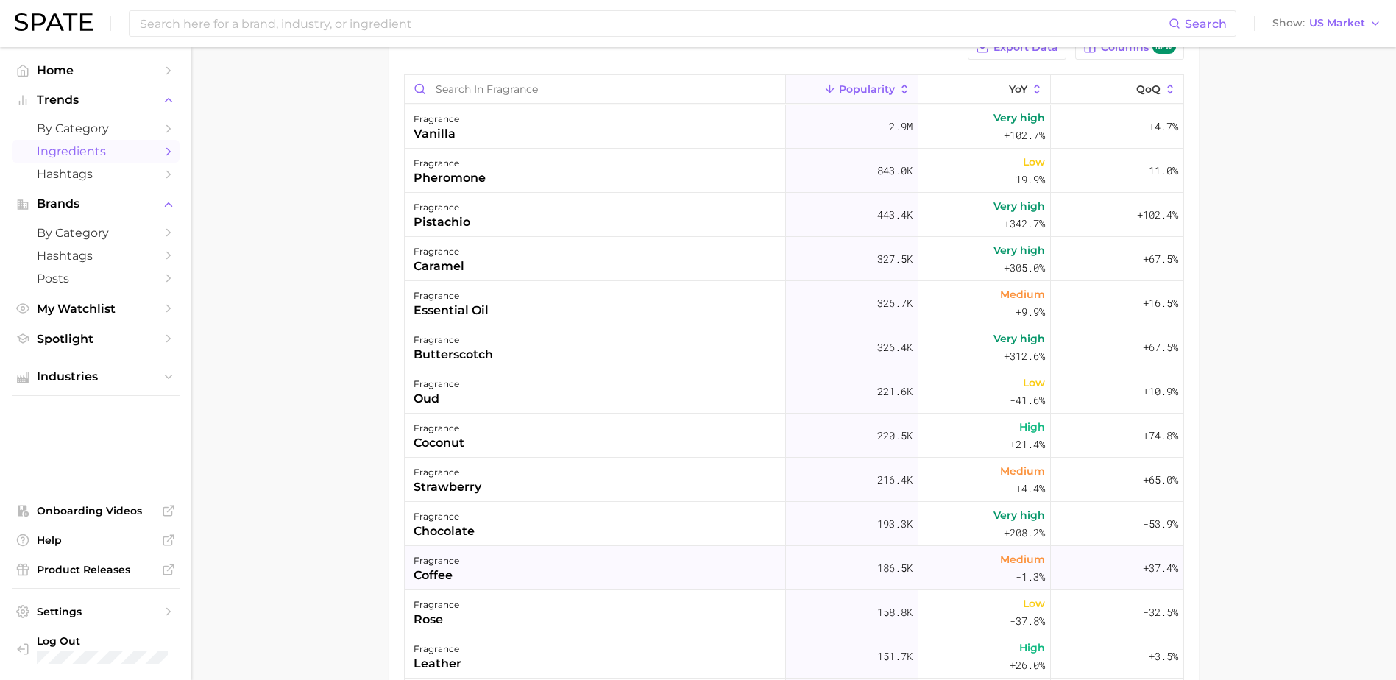
click at [586, 568] on div "fragrance coffee" at bounding box center [595, 568] width 381 height 44
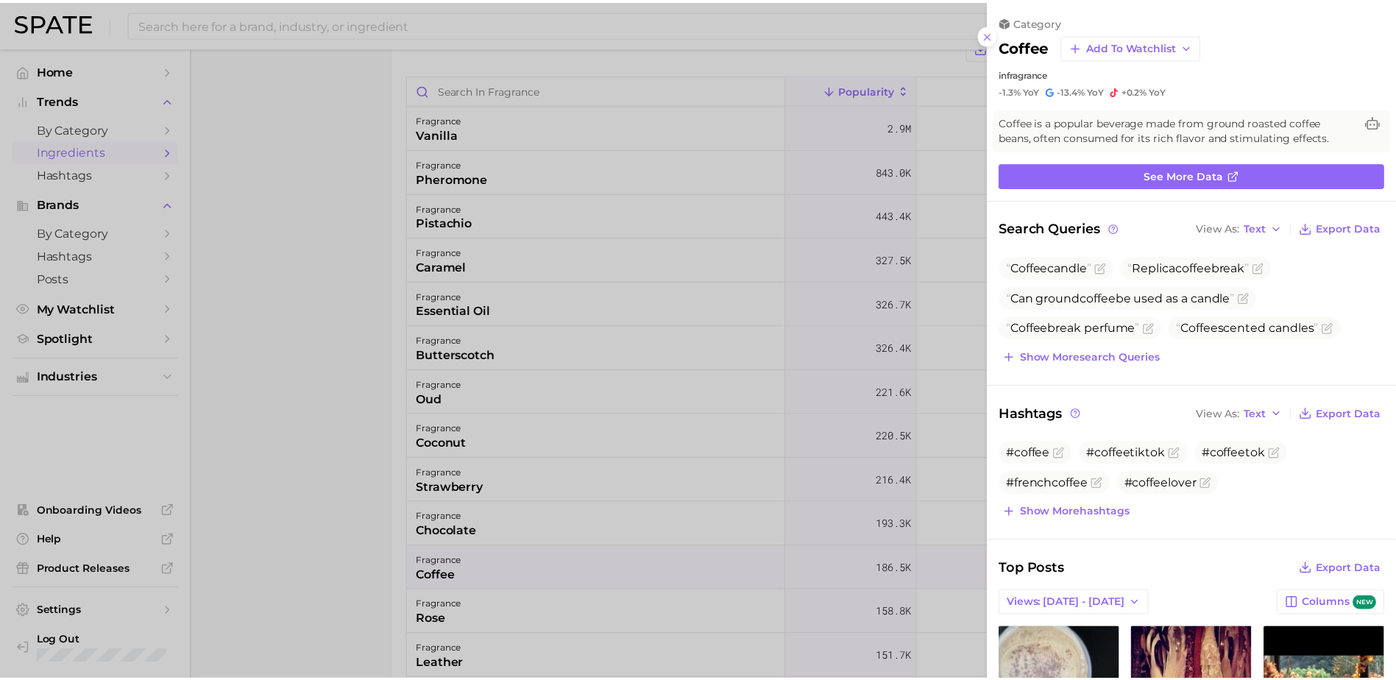
scroll to position [0, 0]
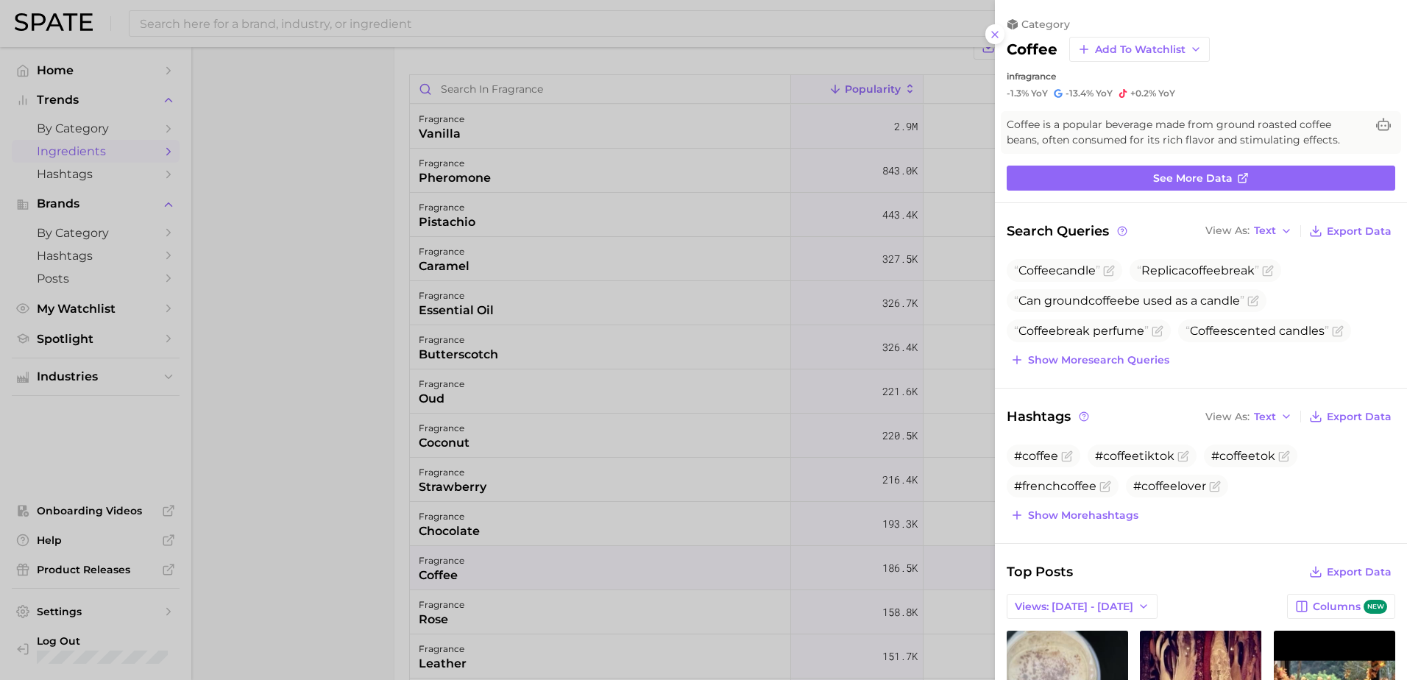
click at [335, 448] on div at bounding box center [703, 340] width 1407 height 680
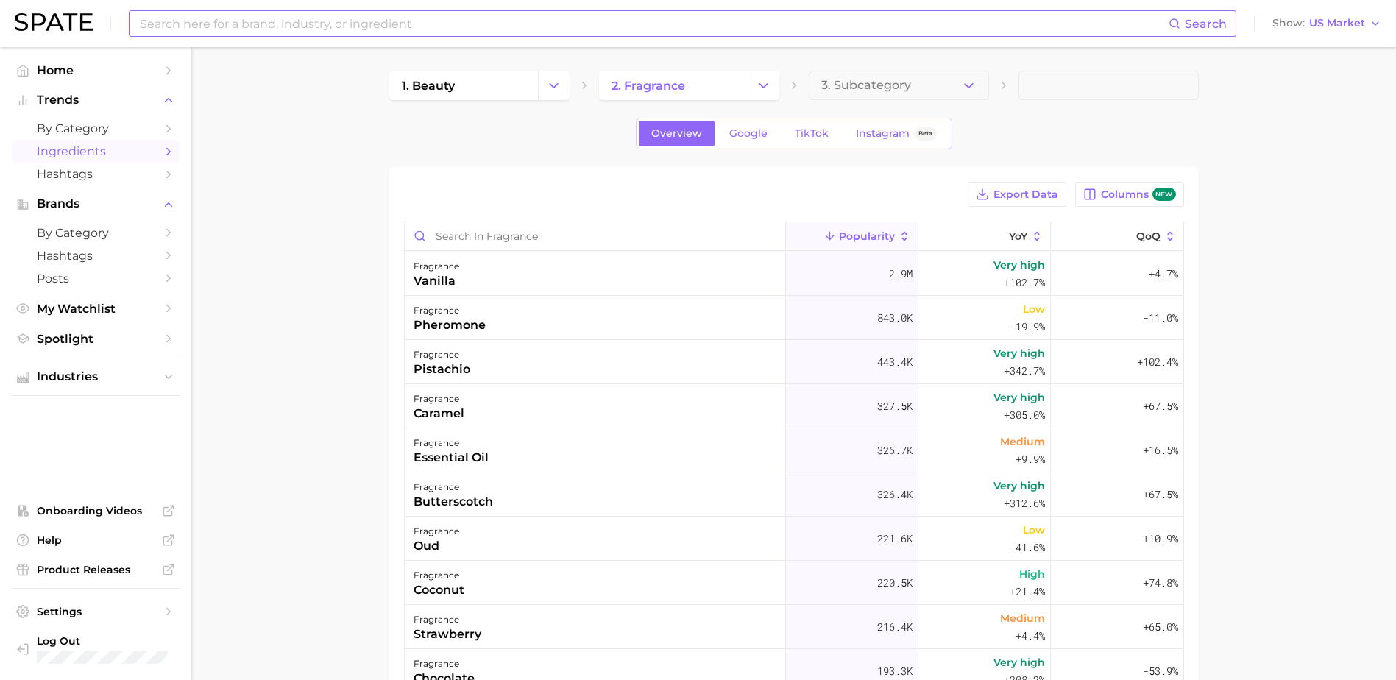
click at [313, 21] on input at bounding box center [653, 23] width 1030 height 25
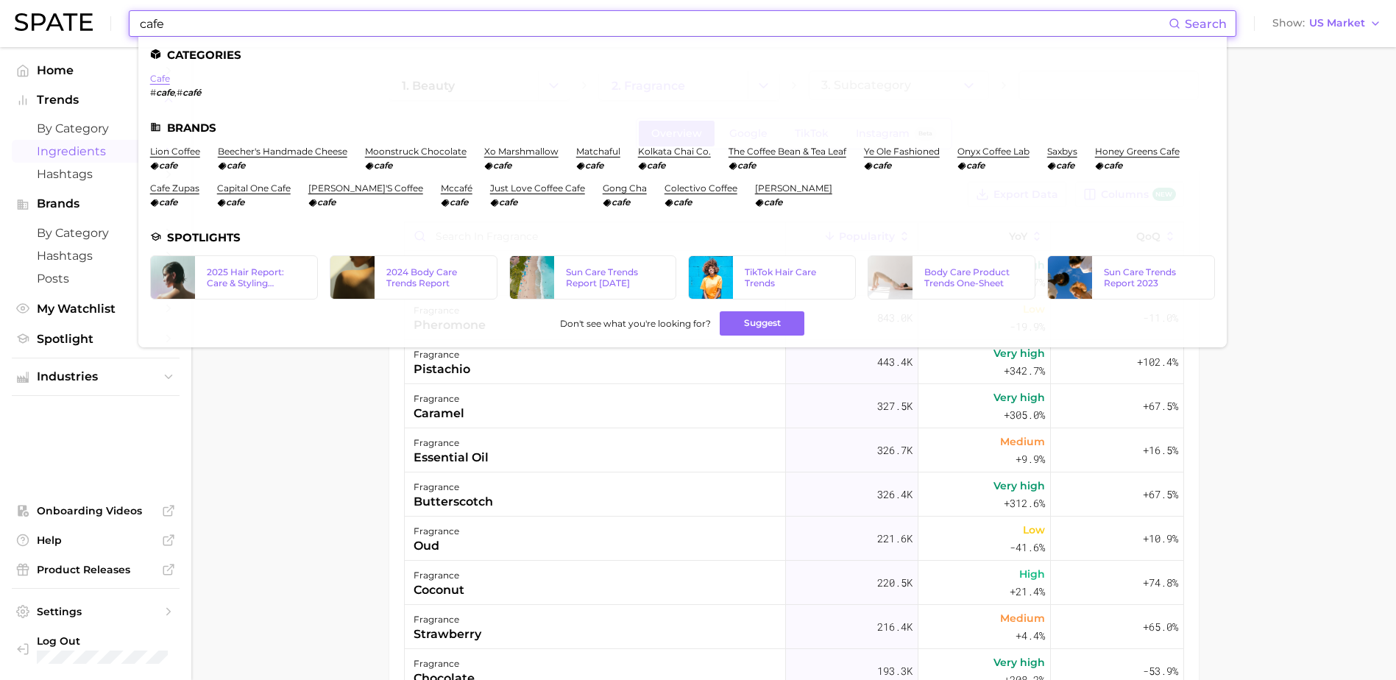
type input "cafe"
click at [157, 79] on link "cafe" at bounding box center [160, 78] width 20 height 11
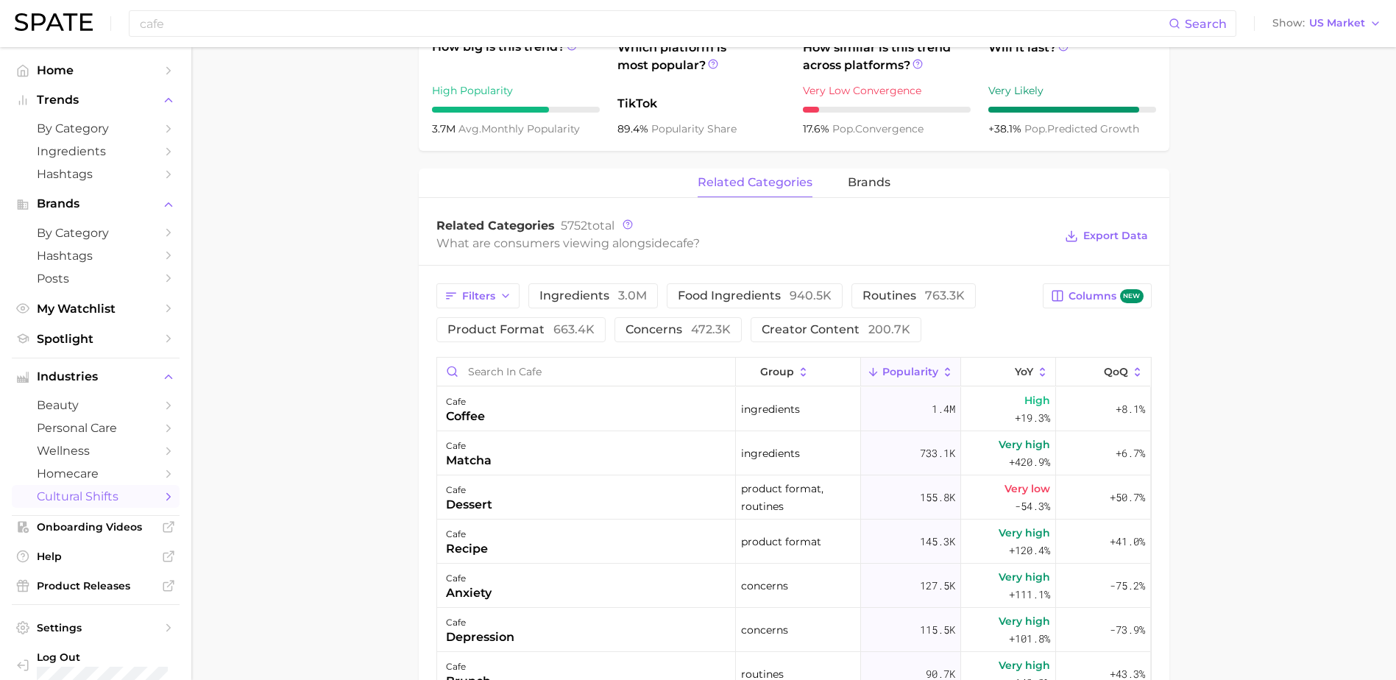
scroll to position [569, 0]
